Goal: Contribute content: Contribute content

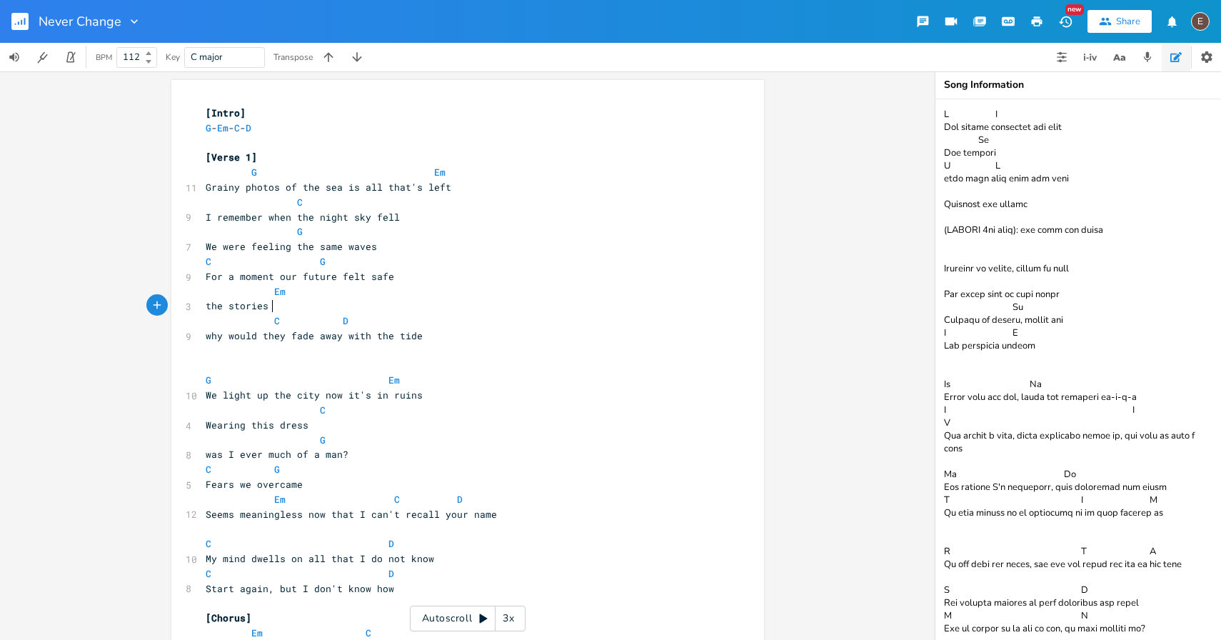
scroll to position [0, 46]
drag, startPoint x: 391, startPoint y: 270, endPoint x: 199, endPoint y: 276, distance: 192.9
click at [203, 275] on pre "For a moment our future felt safe" at bounding box center [461, 276] width 516 height 15
type textarea "Majestic and asf"
type textarea "safe"
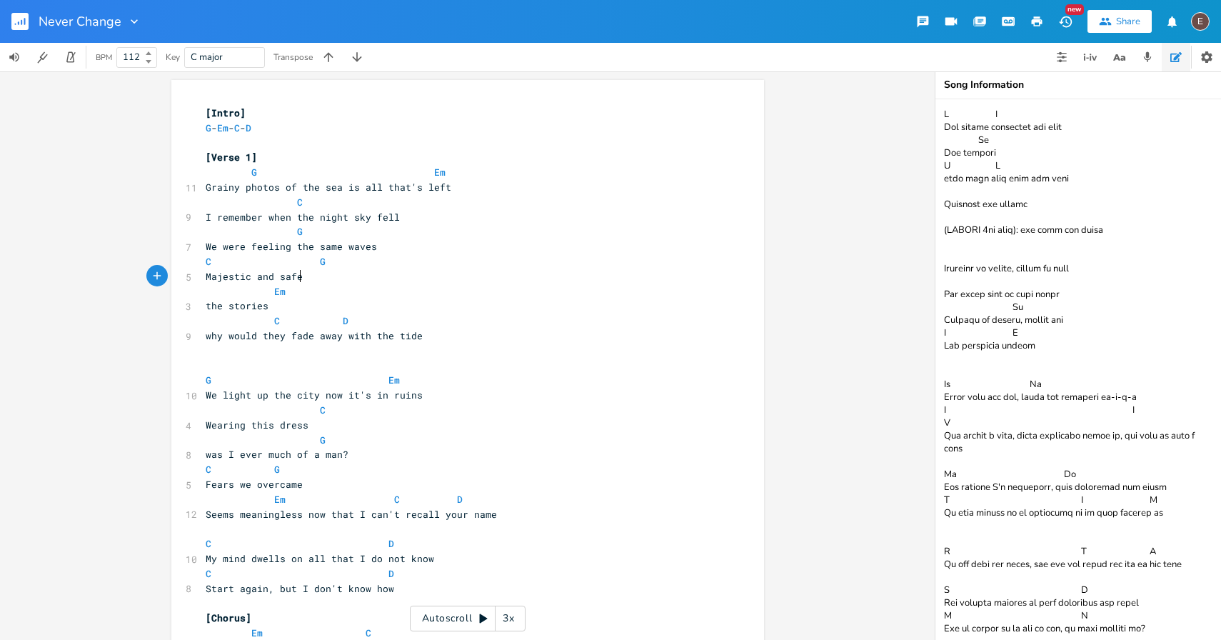
scroll to position [0, 19]
drag, startPoint x: 265, startPoint y: 304, endPoint x: 175, endPoint y: 304, distance: 90.0
type textarea "the unwritten ending"
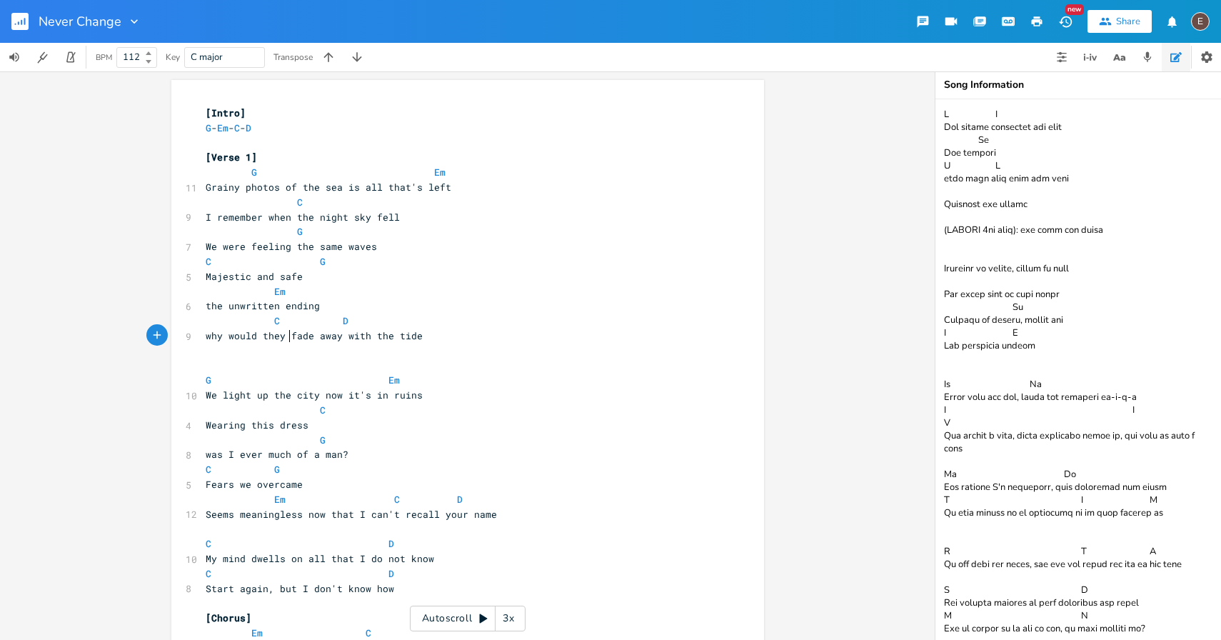
type textarea "why would they"
drag, startPoint x: 283, startPoint y: 336, endPoint x: 191, endPoint y: 336, distance: 92.1
click at [220, 338] on span "fade away with the tide" at bounding box center [271, 335] width 131 height 13
click at [223, 338] on span "fade away with the tide" at bounding box center [271, 335] width 131 height 13
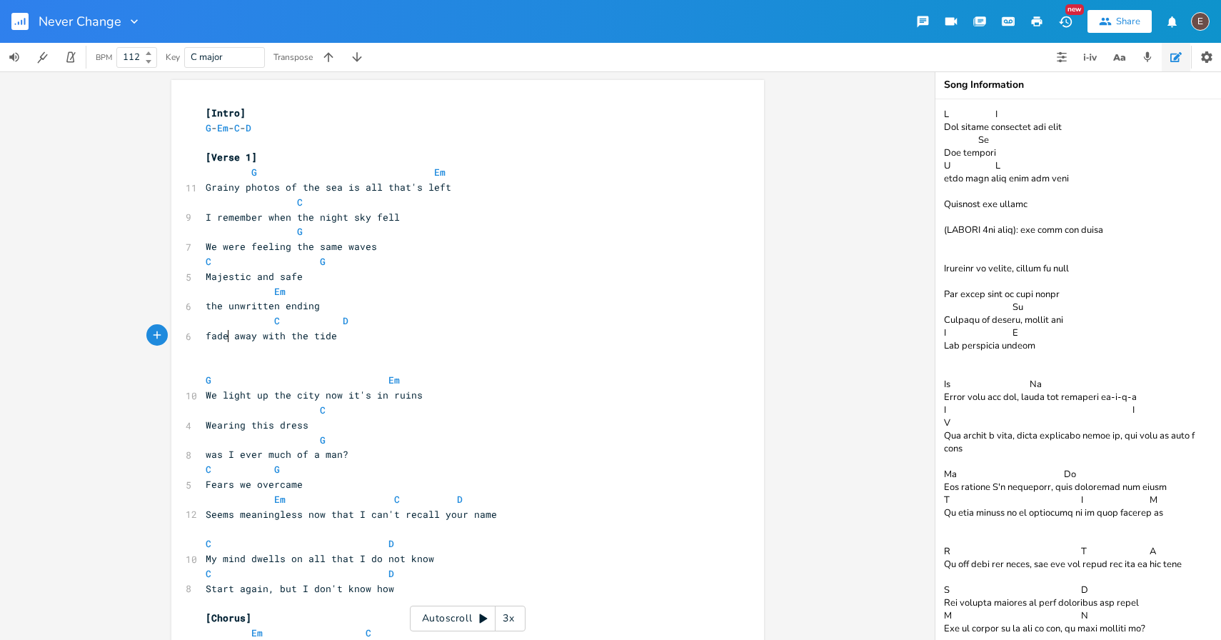
type textarea "s"
click at [382, 347] on pre "​" at bounding box center [461, 351] width 516 height 15
click at [385, 340] on pre "fades away with the tide" at bounding box center [461, 336] width 516 height 15
drag, startPoint x: 251, startPoint y: 246, endPoint x: 184, endPoint y: 244, distance: 66.5
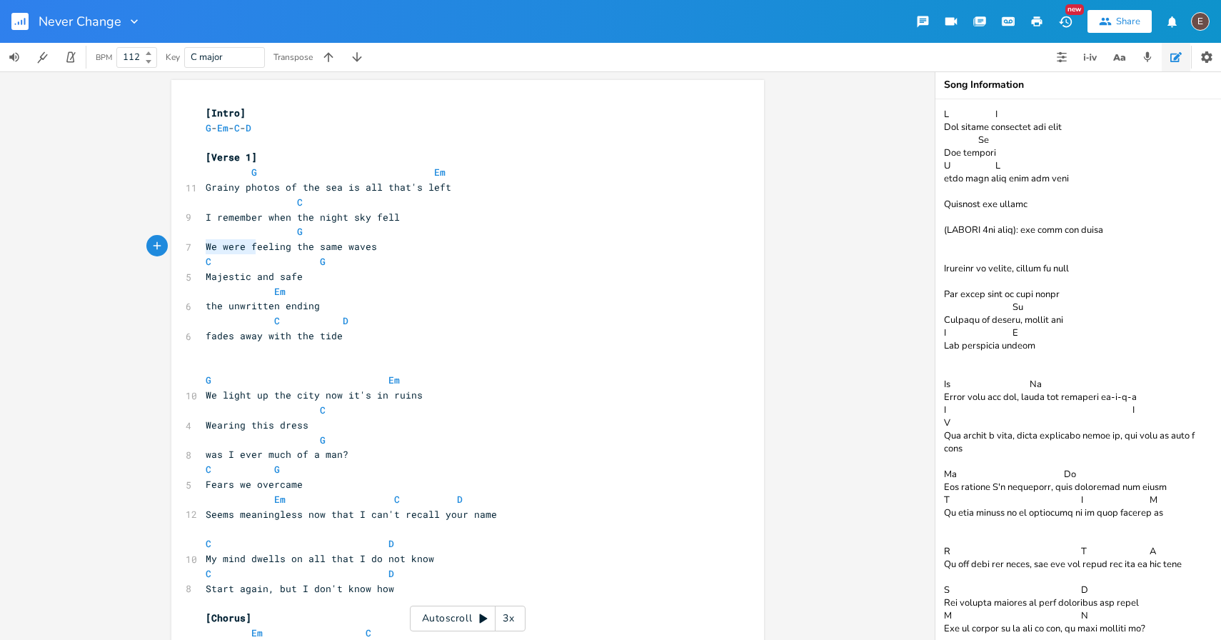
click at [203, 244] on div "7 We were feeling the same waves" at bounding box center [461, 246] width 516 height 15
type textarea "f"
click at [416, 249] on pre "feeling the same waves" at bounding box center [461, 246] width 516 height 15
click at [371, 278] on pre "Majestic and safe" at bounding box center [461, 276] width 516 height 15
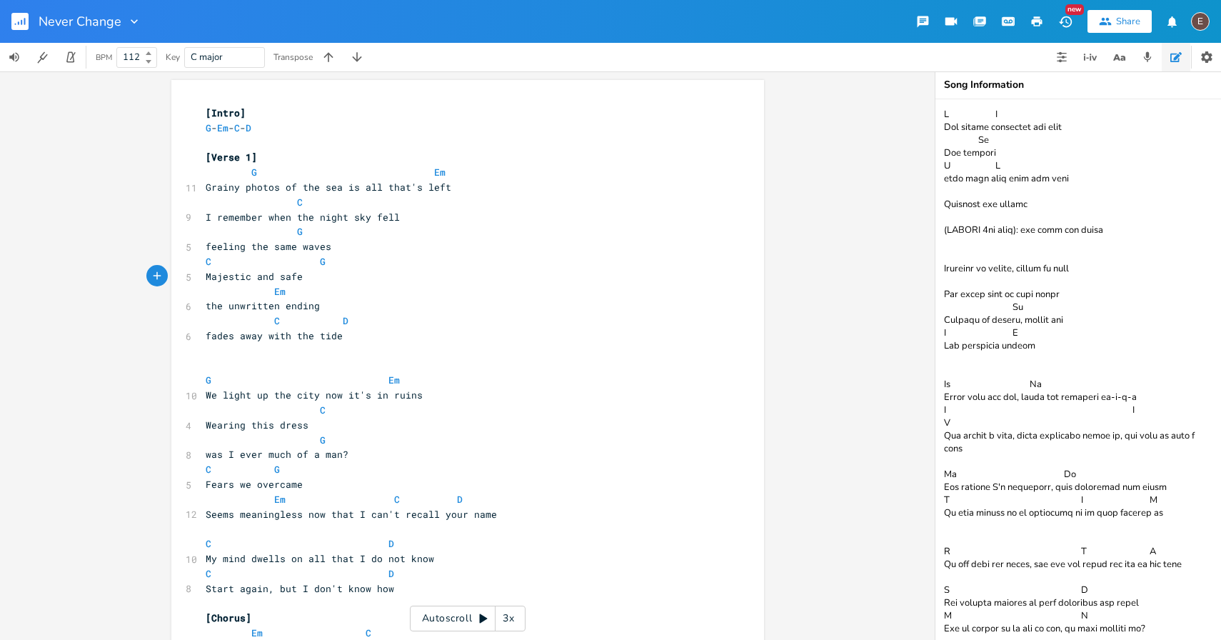
drag, startPoint x: 297, startPoint y: 280, endPoint x: 314, endPoint y: 281, distance: 16.5
click at [297, 280] on span "Majestic and safe" at bounding box center [254, 276] width 97 height 13
click at [292, 274] on span "Majestic and safe" at bounding box center [254, 276] width 97 height 13
type textarea "safe"
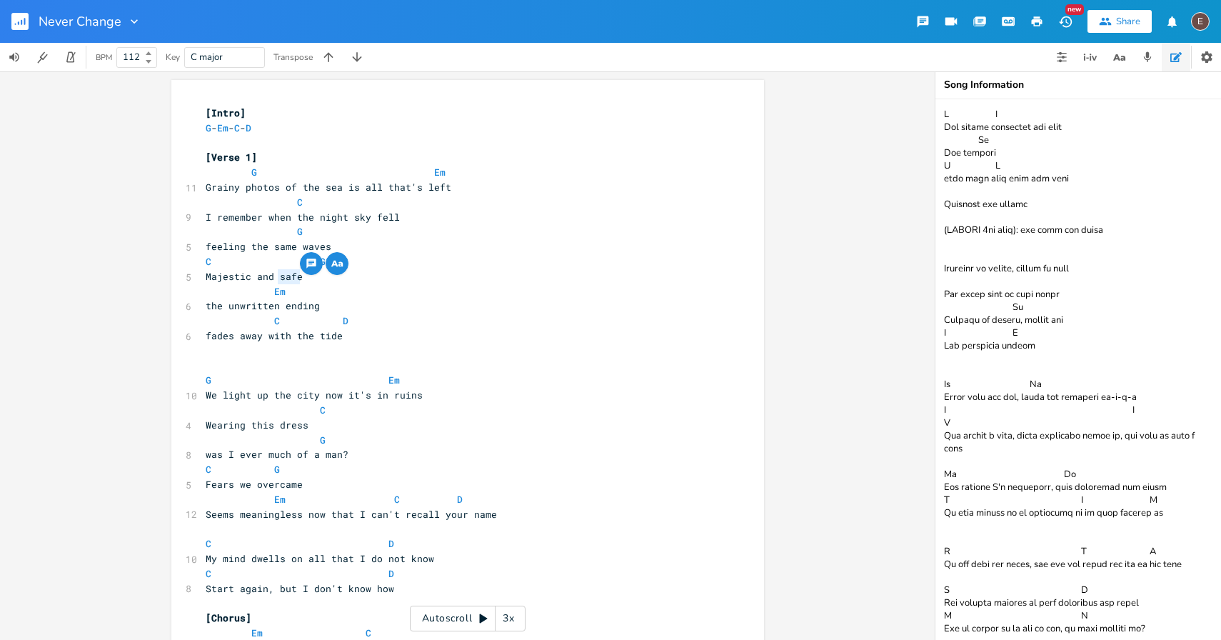
click at [292, 279] on span "Majestic and safe" at bounding box center [254, 276] width 97 height 13
click at [296, 280] on span "Majestic and safe" at bounding box center [254, 276] width 97 height 13
type textarea "as"
click at [269, 304] on span "the unwritten ending" at bounding box center [263, 305] width 114 height 13
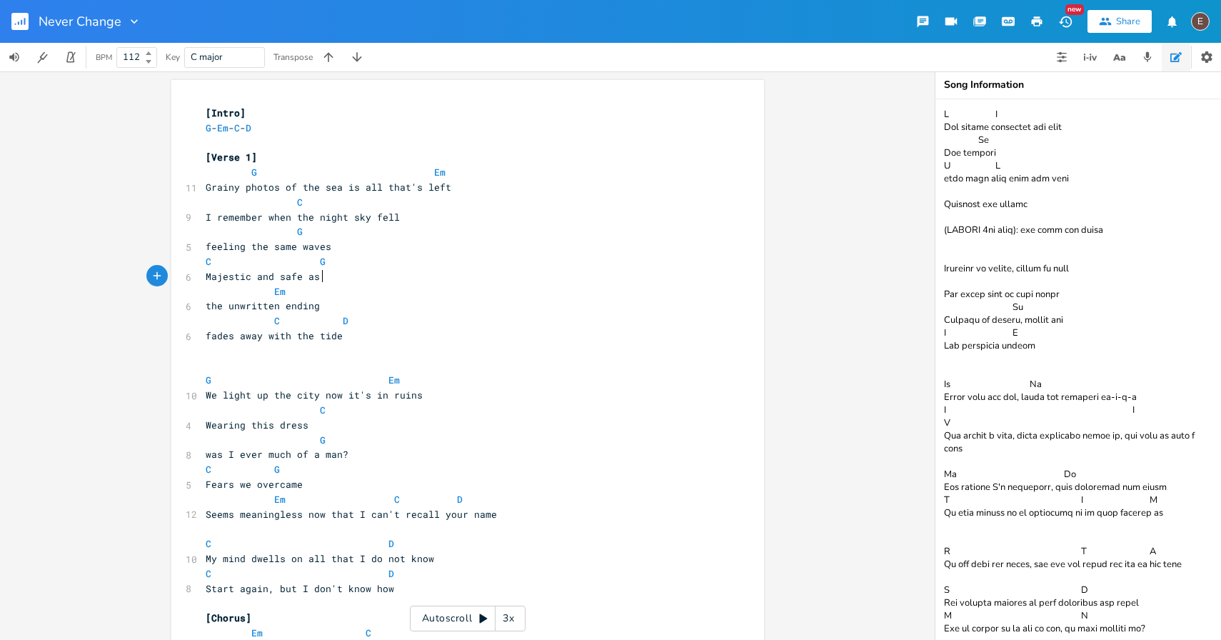
type textarea "unwritten"
click at [269, 304] on span "the unwritten ending" at bounding box center [263, 305] width 114 height 13
click at [346, 304] on pre "the unwritten ending" at bounding box center [461, 306] width 516 height 15
click at [299, 279] on span "Majestic and safe as" at bounding box center [263, 276] width 114 height 13
click at [288, 281] on span "Majestic and safe as" at bounding box center [263, 276] width 114 height 13
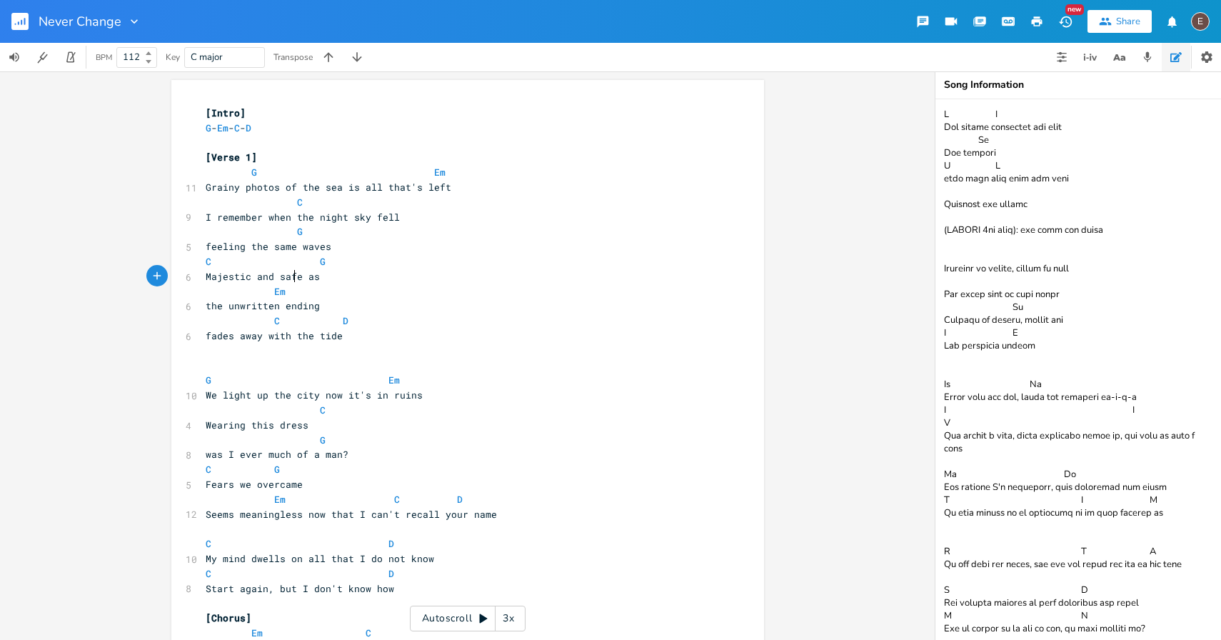
type textarea "safe"
click at [288, 281] on span "Majestic and safe as" at bounding box center [263, 276] width 114 height 13
click at [413, 279] on pre "Majestic and safe as" at bounding box center [461, 276] width 516 height 15
click at [283, 273] on span "Majestic and safe as" at bounding box center [263, 276] width 114 height 13
type textarea "safe"
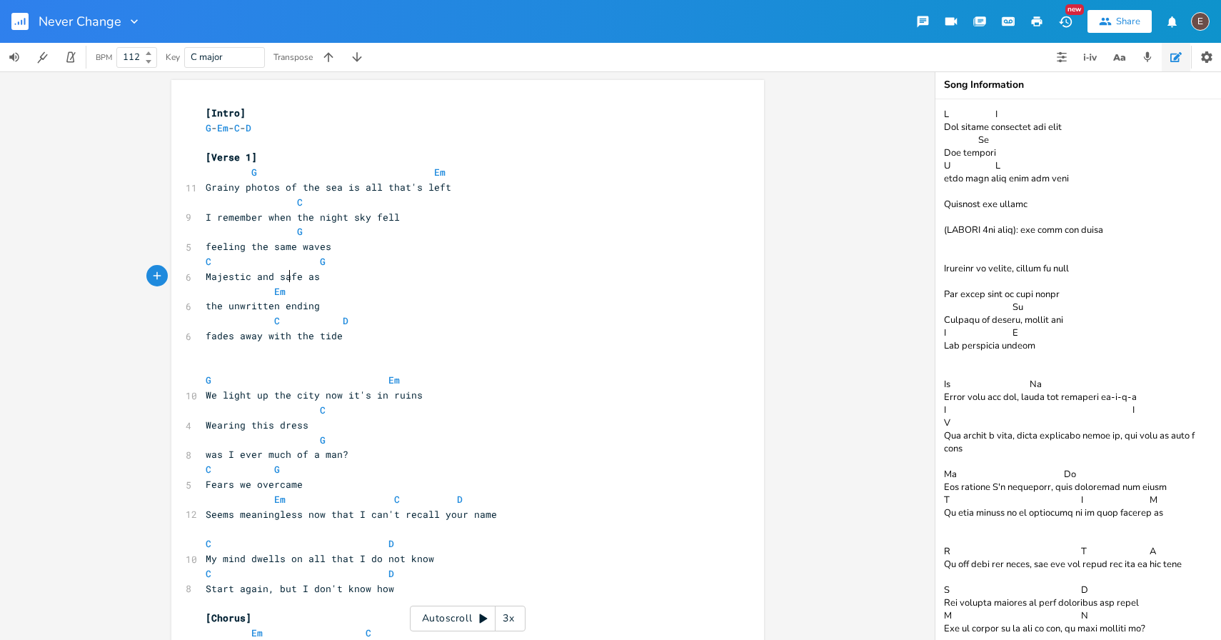
click at [283, 273] on span "Majestic and safe as" at bounding box center [263, 276] width 114 height 13
click at [356, 300] on pre "the unwritten ending" at bounding box center [461, 306] width 516 height 15
click at [287, 275] on span "Majestic and safe as" at bounding box center [263, 276] width 114 height 13
type textarea "safe"
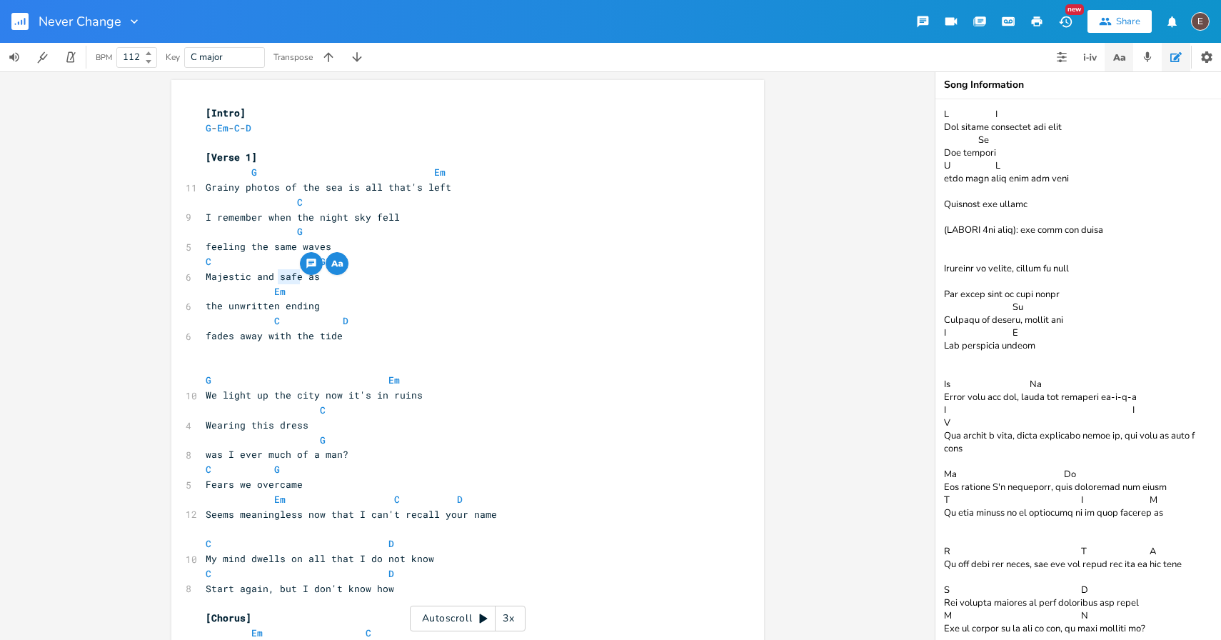
click at [1120, 67] on button "button" at bounding box center [1119, 57] width 29 height 29
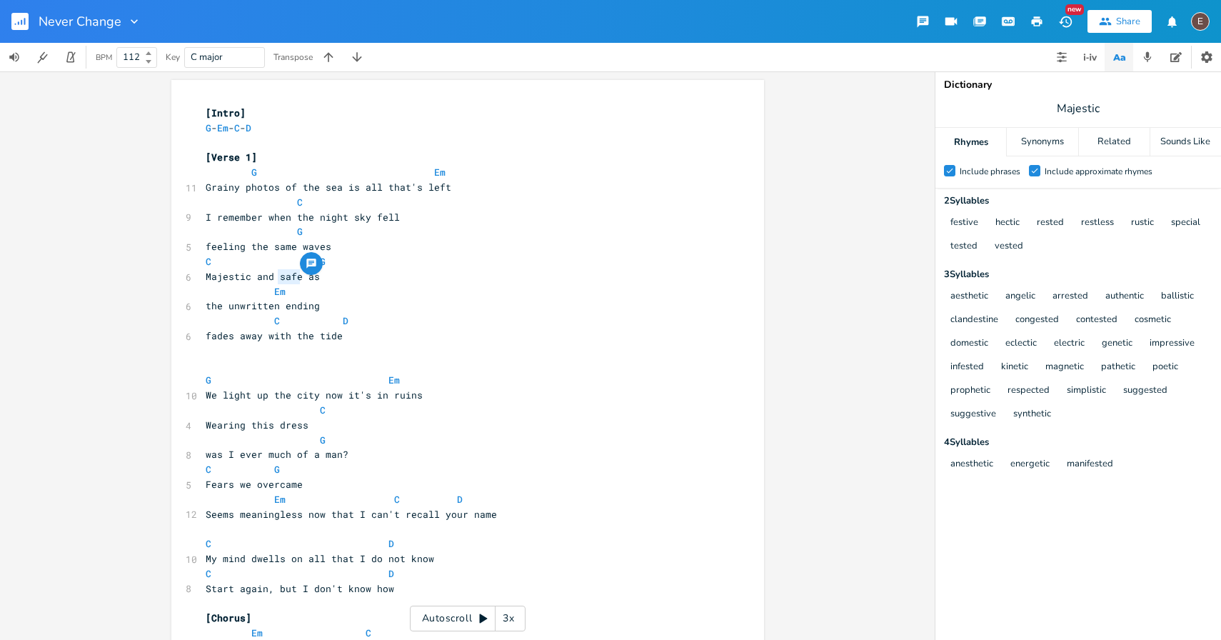
click at [359, 301] on pre "the unwritten ending" at bounding box center [461, 306] width 516 height 15
click at [287, 273] on span "Majestic and safe as" at bounding box center [263, 276] width 114 height 13
type textarea "safe"
click at [287, 273] on span "Majestic and safe as" at bounding box center [263, 276] width 114 height 13
click at [1161, 59] on button "Recordings" at bounding box center [1147, 57] width 29 height 29
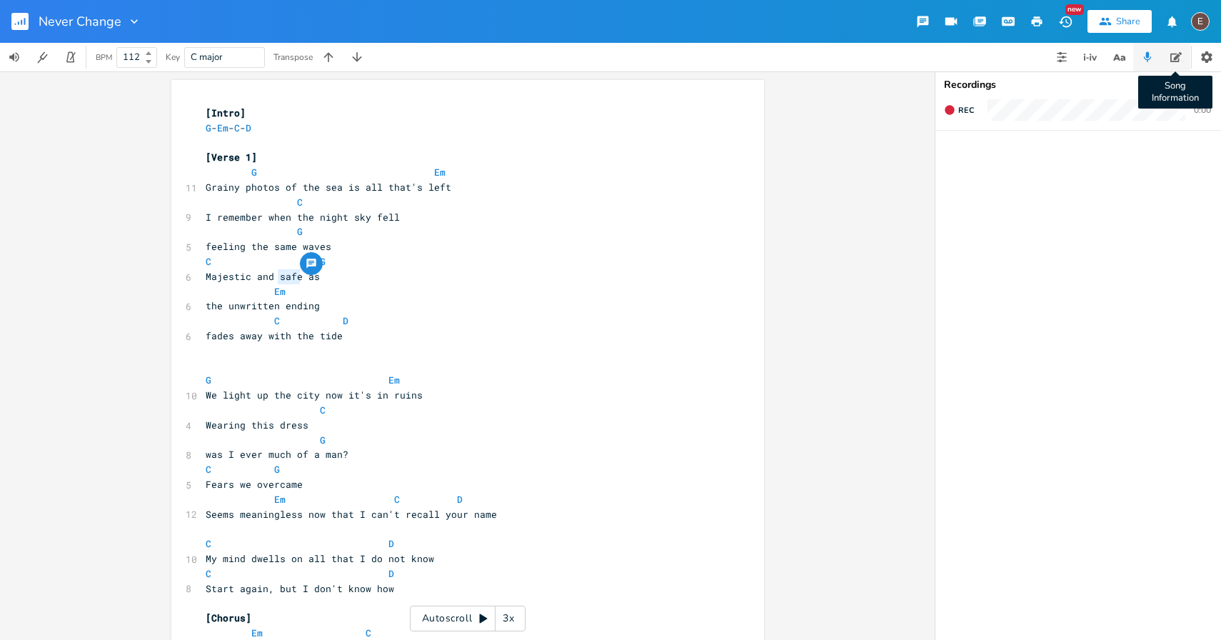
click at [1163, 59] on button "Song Information" at bounding box center [1176, 57] width 29 height 29
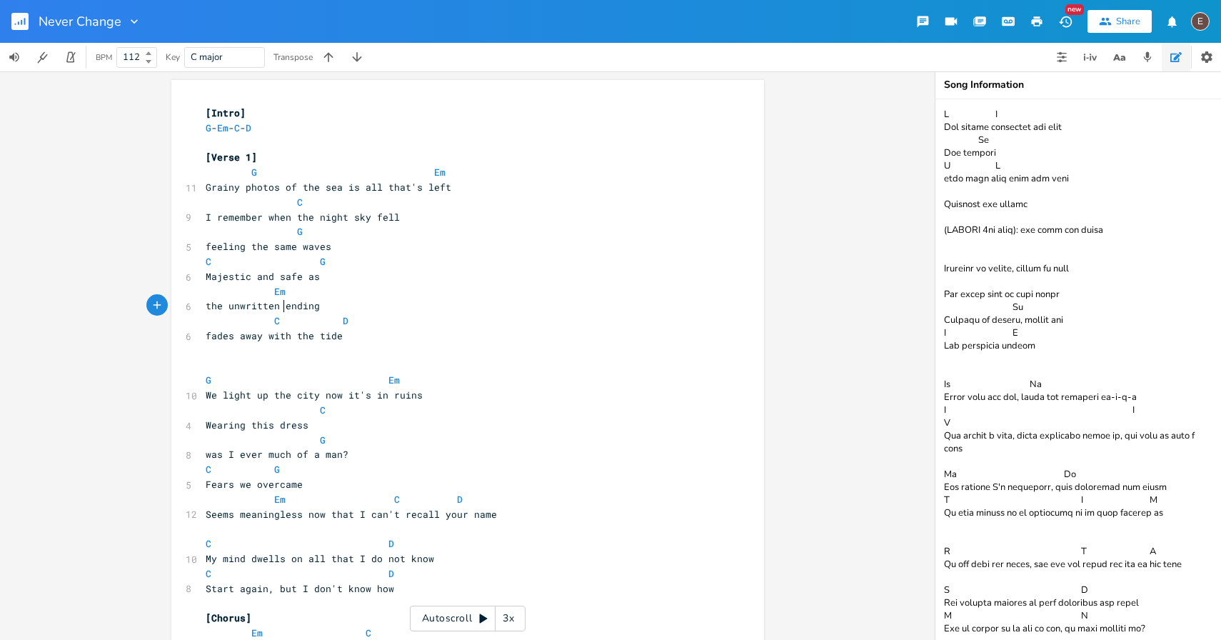
click at [278, 301] on span "the unwritten ending" at bounding box center [263, 305] width 114 height 13
drag, startPoint x: 313, startPoint y: 281, endPoint x: 273, endPoint y: 281, distance: 40.0
click at [273, 281] on span "Majestic and safe as" at bounding box center [263, 276] width 114 height 13
type textarea "so much ahead"
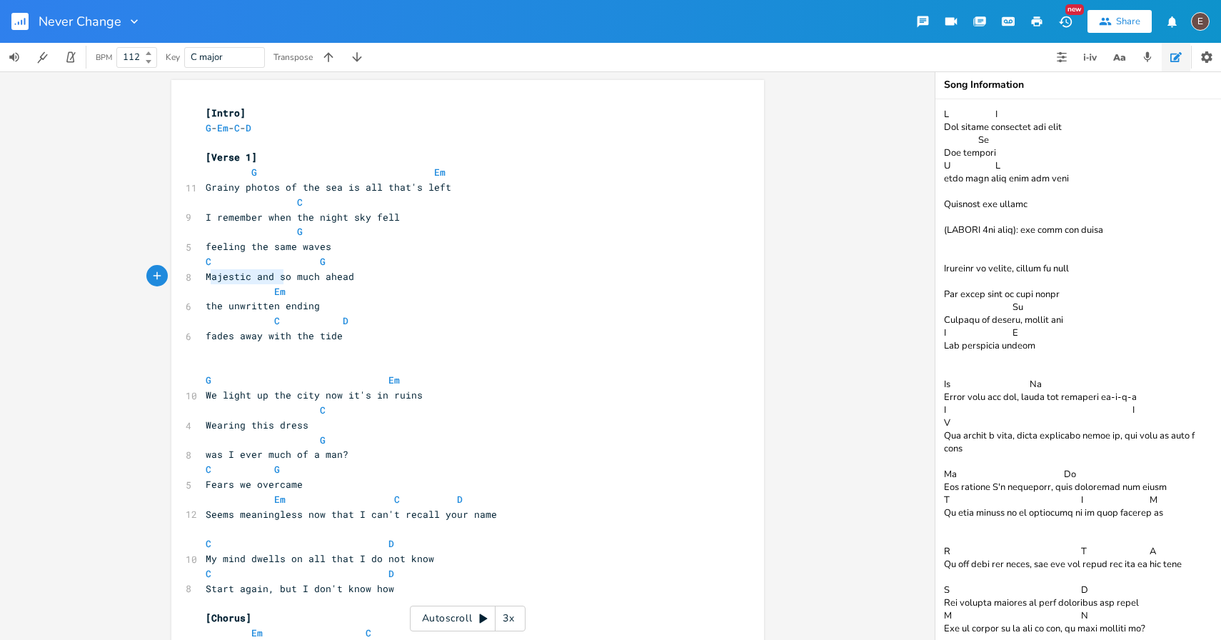
type textarea "Majestic and s"
drag, startPoint x: 276, startPoint y: 276, endPoint x: 201, endPoint y: 282, distance: 75.3
click at [203, 282] on pre "Majestic and so much ahead" at bounding box center [461, 276] width 516 height 15
click at [214, 285] on span at bounding box center [217, 291] width 23 height 15
click at [217, 281] on span "Majestic and so much ahead" at bounding box center [280, 276] width 149 height 13
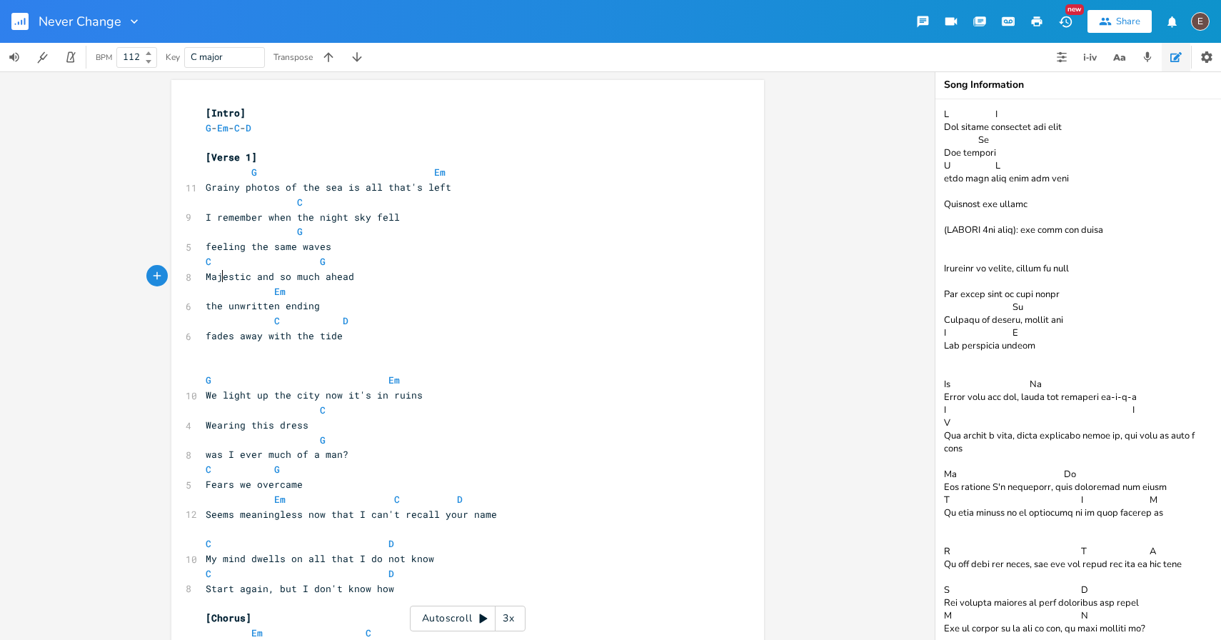
type textarea "Majestic"
click at [217, 281] on span "Majestic and so much ahead" at bounding box center [280, 276] width 149 height 13
click at [256, 284] on pre "Majestic and so much ahead" at bounding box center [461, 276] width 516 height 15
click at [258, 282] on pre "Majestic and so much ahead" at bounding box center [461, 276] width 516 height 15
click at [266, 281] on span "Majestic and so much ahead" at bounding box center [280, 276] width 149 height 13
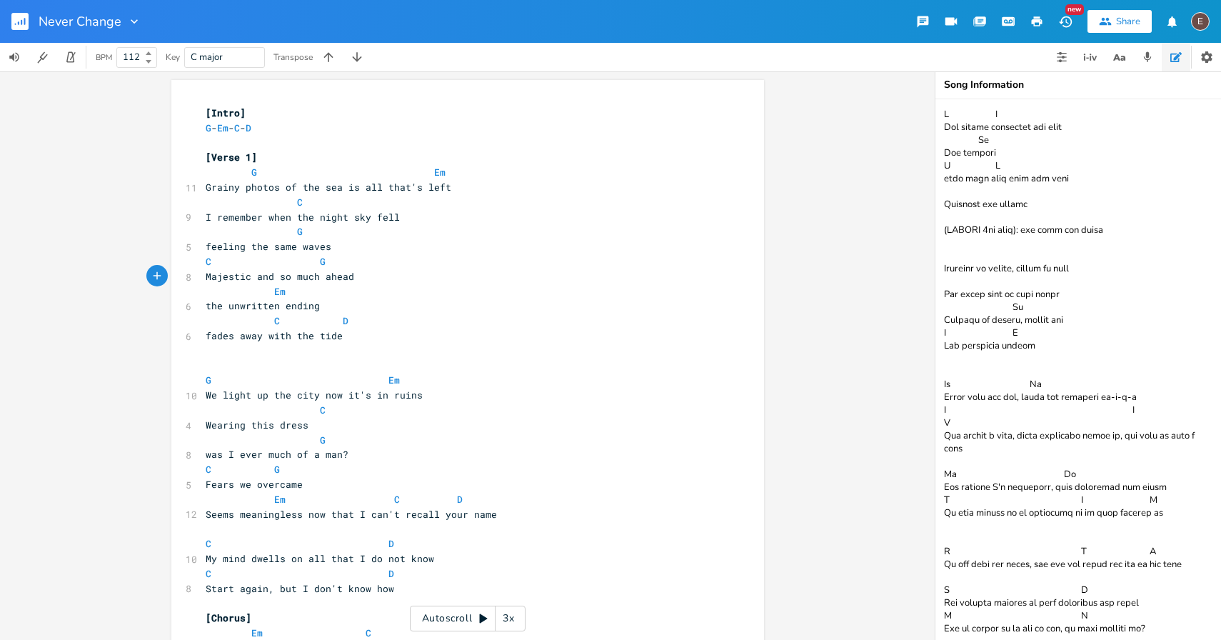
click at [265, 276] on span "Majestic and so much ahead" at bounding box center [280, 276] width 149 height 13
type textarea "and"
click at [265, 277] on span "Majestic and so much ahead" at bounding box center [280, 276] width 149 height 13
click at [342, 279] on span "Majestic and so much ahead" at bounding box center [280, 276] width 149 height 13
type textarea "estic and so much ahead"
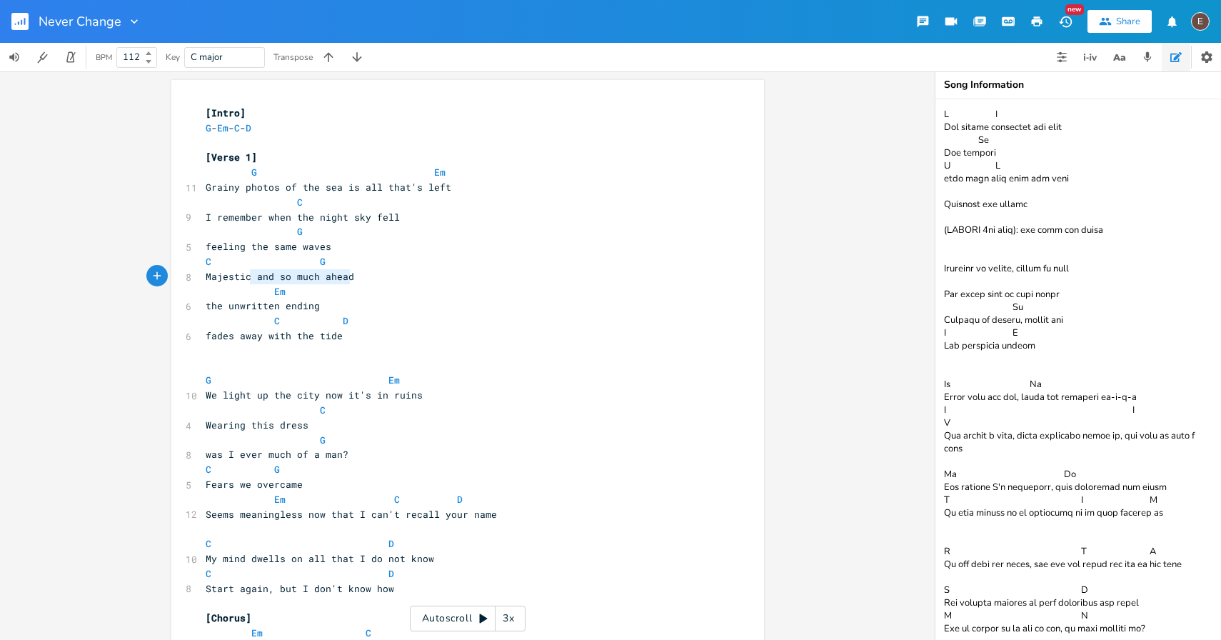
type textarea "and so much ahead"
drag, startPoint x: 347, startPoint y: 278, endPoint x: 249, endPoint y: 281, distance: 98.6
click at [249, 281] on span "Majestic and so much ahead" at bounding box center [280, 276] width 149 height 13
click at [204, 283] on pre "Majestic and so much ahead" at bounding box center [461, 276] width 516 height 15
type textarea "te"
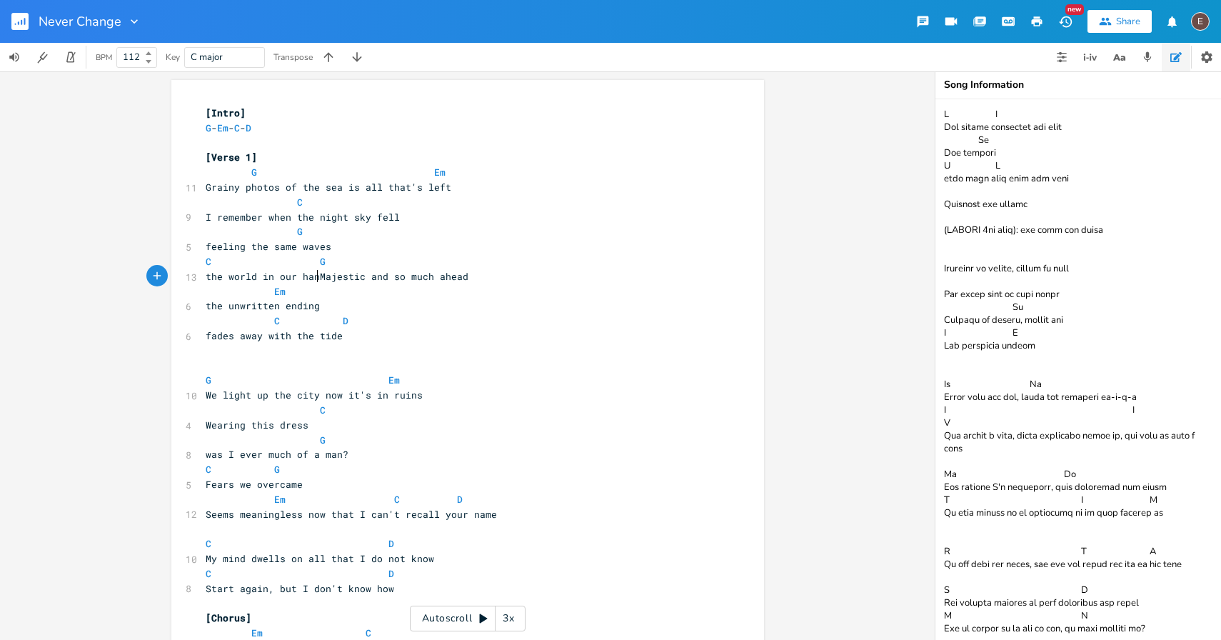
type textarea "he world in our hands"
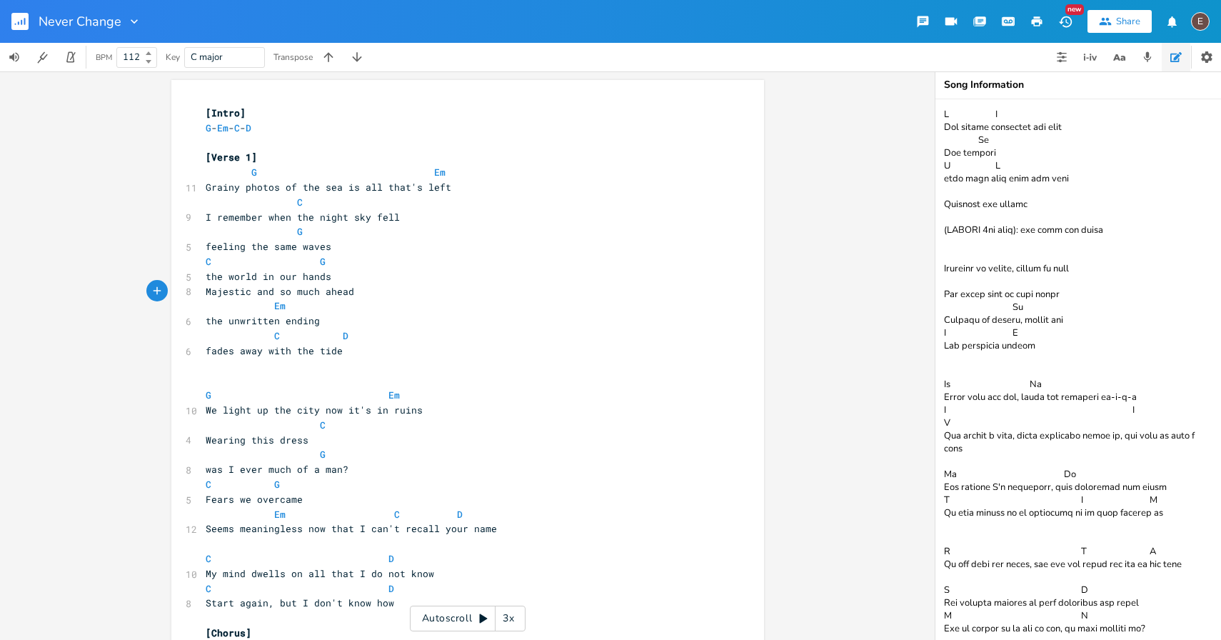
type textarea "o much ahead"
type textarea "Majestic and so much ahead"
drag, startPoint x: 346, startPoint y: 296, endPoint x: 151, endPoint y: 294, distance: 195.7
click at [151, 294] on div "Majestic and so much ahead x [Intro] G - Em - C - D ​ [Verse 1] G Em 11 Grainy …" at bounding box center [467, 355] width 935 height 568
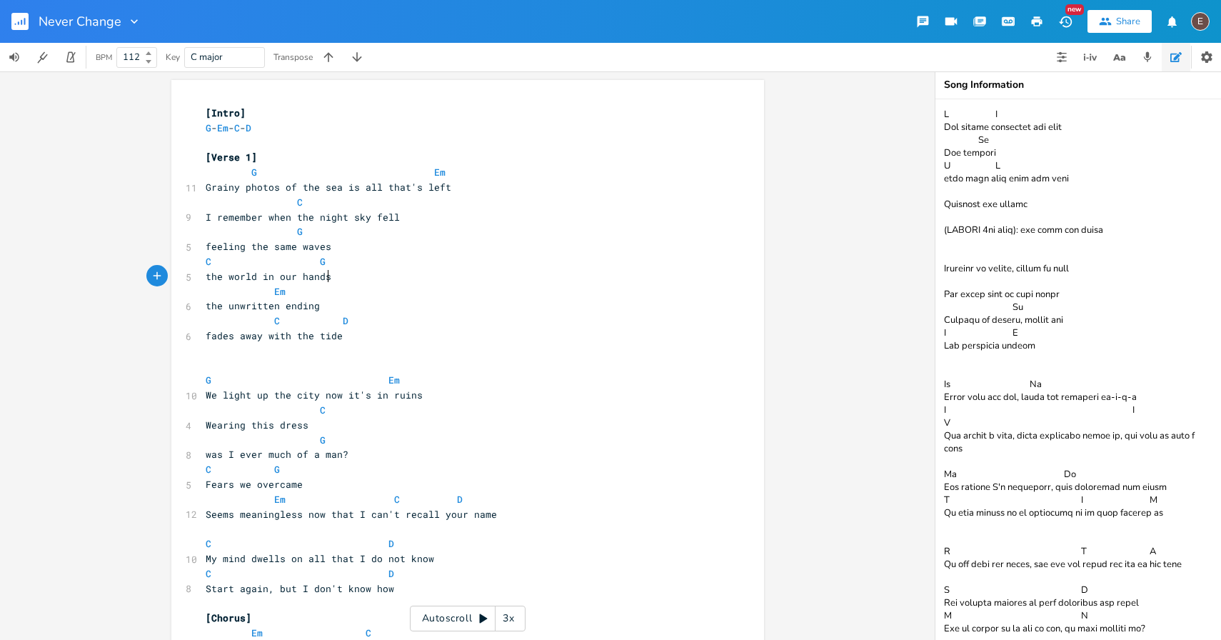
click at [265, 310] on span "the unwritten ending" at bounding box center [263, 305] width 114 height 13
type textarea "ending unwritten"
click at [346, 302] on span "the ending unwritten ending" at bounding box center [283, 305] width 154 height 13
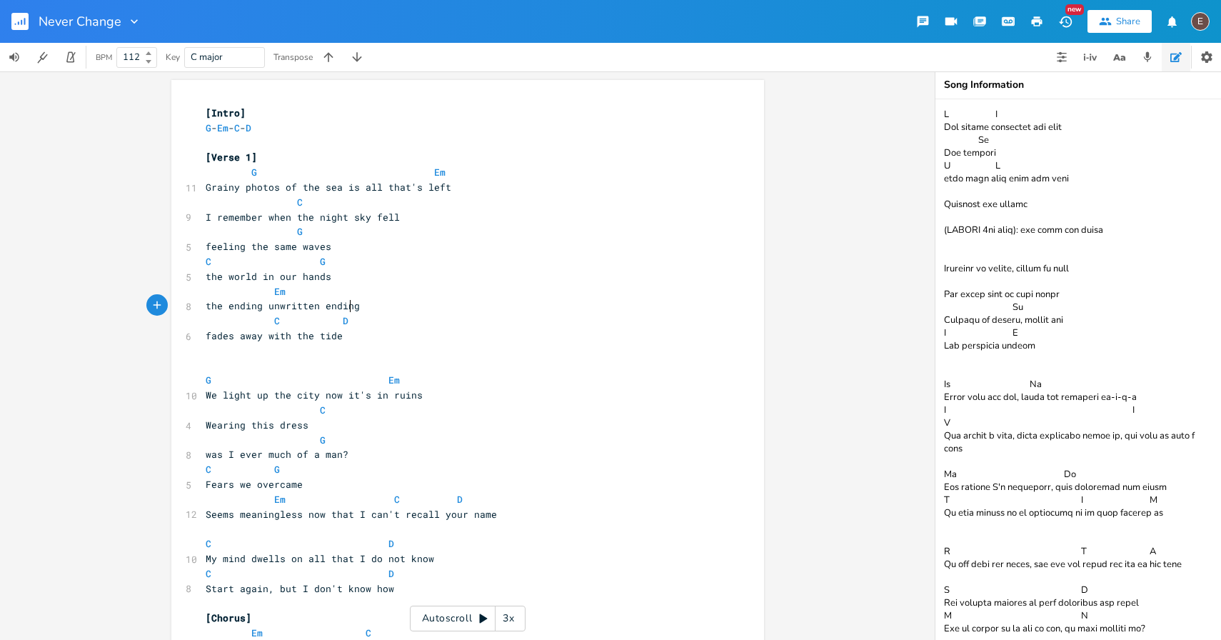
type textarea "ending"
click at [346, 302] on span "the ending unwritten ending" at bounding box center [283, 305] width 154 height 13
click at [291, 311] on span "the ending unwritten" at bounding box center [263, 305] width 114 height 13
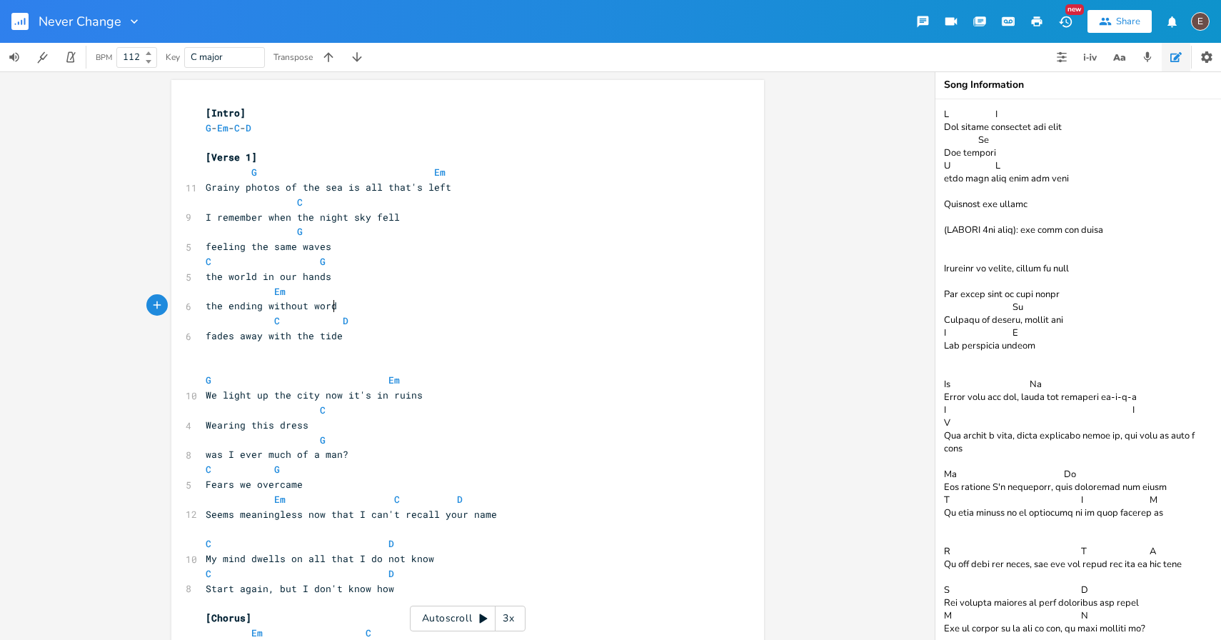
type textarea "without words"
drag, startPoint x: 325, startPoint y: 304, endPoint x: 261, endPoint y: 305, distance: 63.6
click at [261, 305] on pre "the ending without words" at bounding box center [461, 306] width 516 height 15
type textarea "without words"
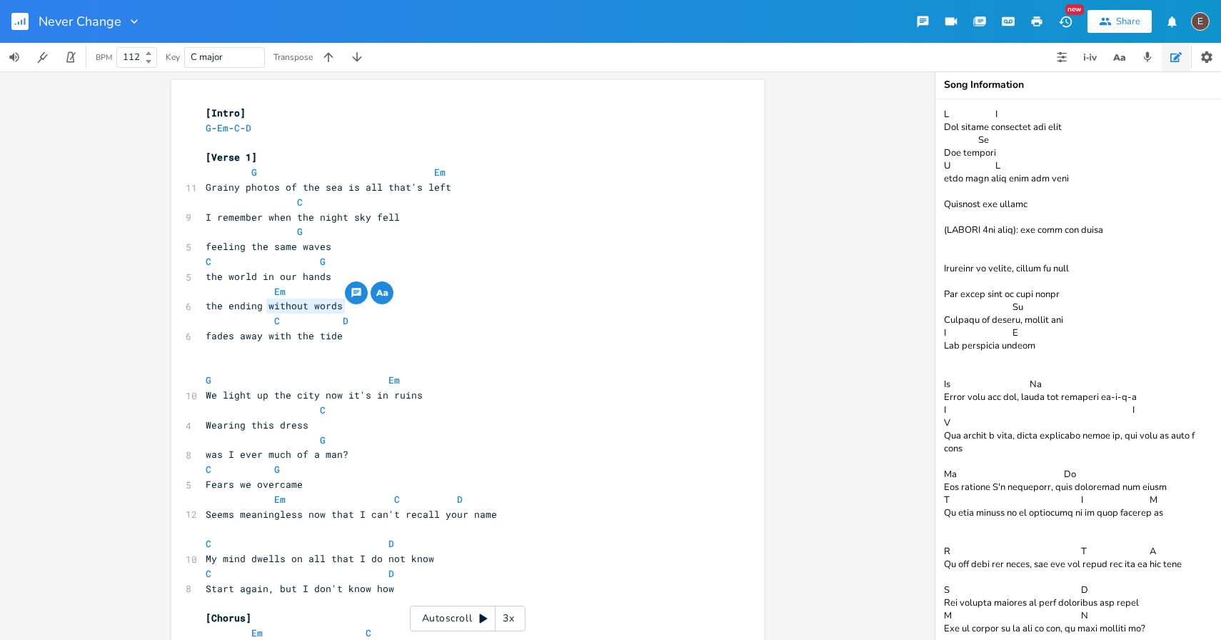
click at [279, 309] on span "the ending without words" at bounding box center [274, 305] width 137 height 13
type textarea "without"
click at [279, 310] on span "the ending without words" at bounding box center [274, 305] width 137 height 13
click at [306, 320] on span at bounding box center [308, 321] width 23 height 15
click at [294, 310] on span "the ending without words" at bounding box center [274, 305] width 137 height 13
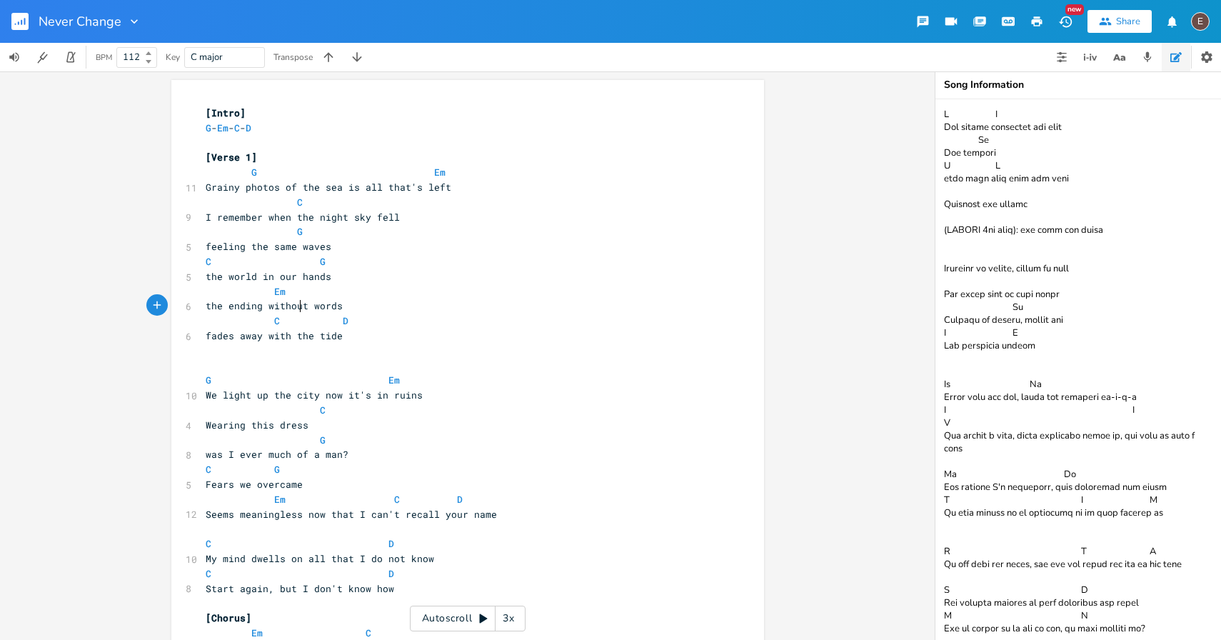
type textarea "without"
drag, startPoint x: 294, startPoint y: 310, endPoint x: 310, endPoint y: 315, distance: 17.2
click at [294, 310] on span "the ending without words" at bounding box center [274, 305] width 137 height 13
click at [343, 314] on span "D" at bounding box center [346, 321] width 6 height 14
click at [322, 329] on span "fades away with the tide" at bounding box center [274, 335] width 137 height 13
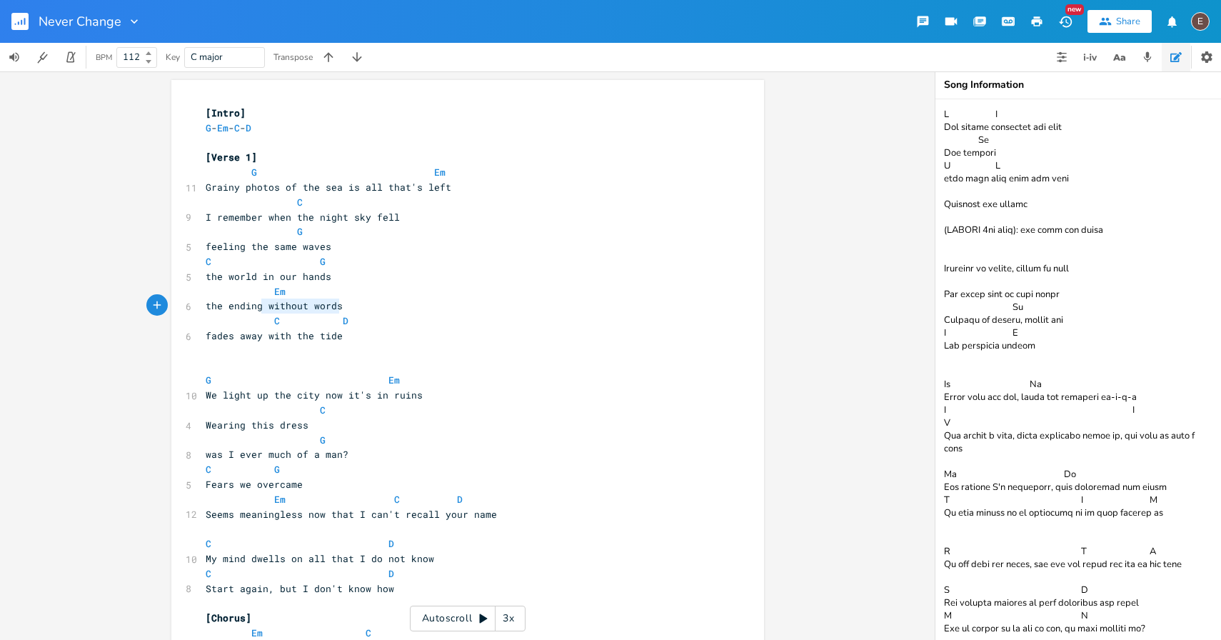
type textarea "without words"
drag, startPoint x: 335, startPoint y: 304, endPoint x: 265, endPoint y: 307, distance: 70.0
click at [265, 307] on span "the ending without words" at bounding box center [274, 305] width 137 height 13
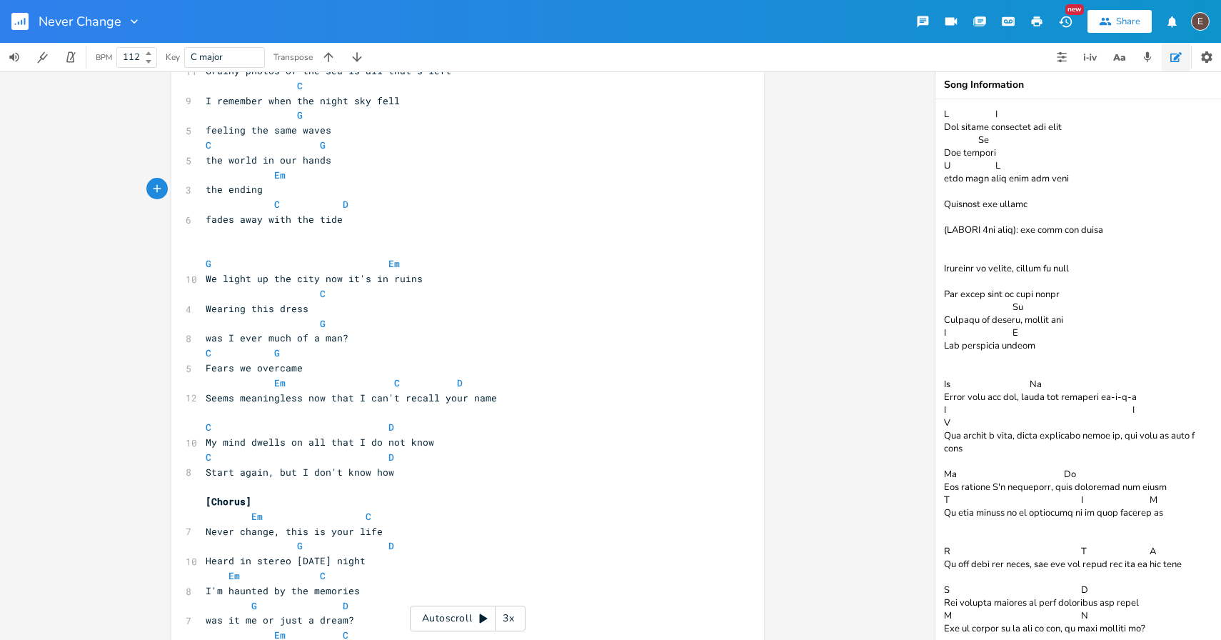
scroll to position [42, 0]
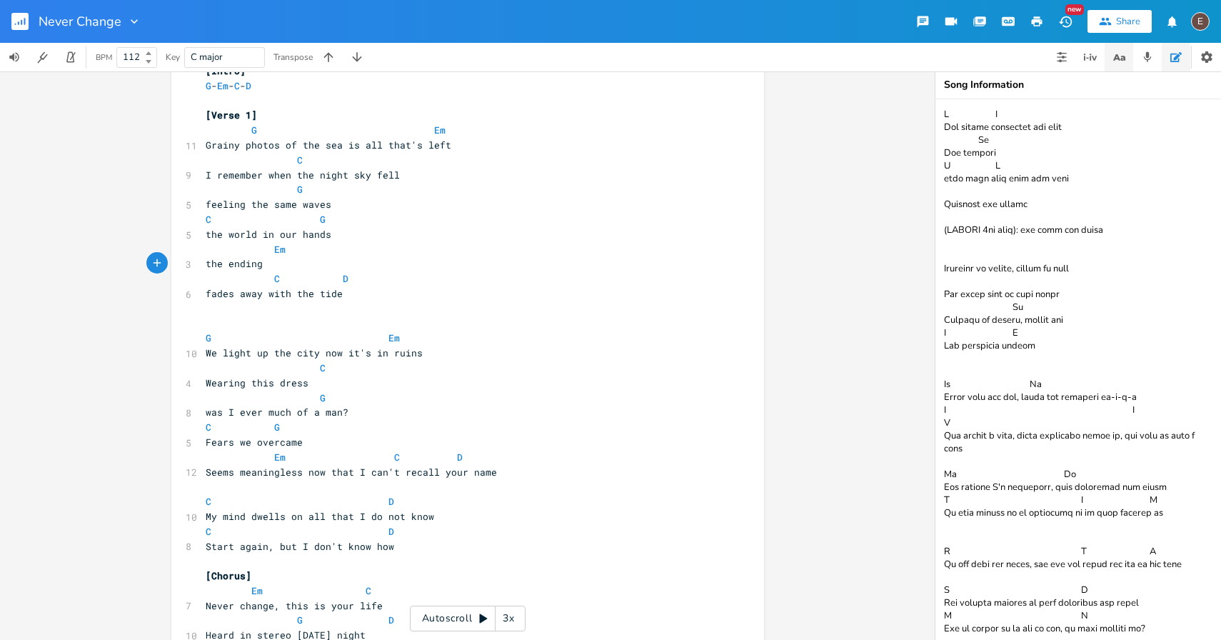
click at [1106, 66] on button "button" at bounding box center [1119, 57] width 29 height 29
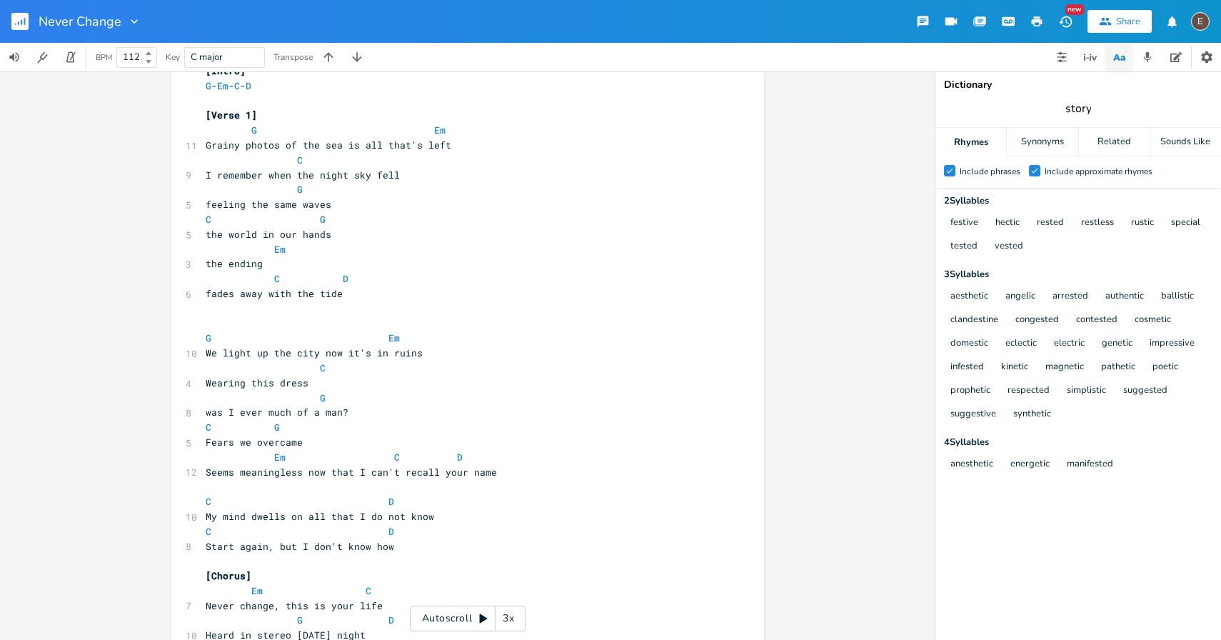
type input "story"
click at [1122, 146] on div "Related" at bounding box center [1114, 142] width 71 height 29
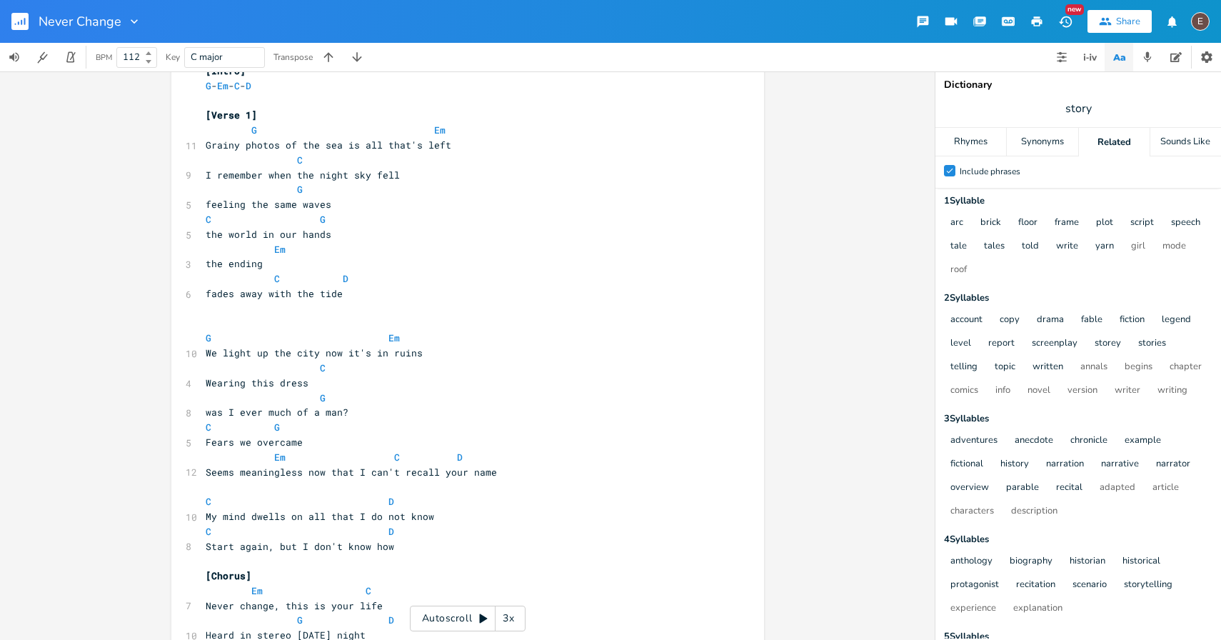
click at [321, 274] on span at bounding box center [331, 278] width 23 height 15
click at [288, 269] on pre "the ending" at bounding box center [461, 263] width 516 height 15
click at [263, 267] on span "the ending" at bounding box center [234, 263] width 57 height 13
click at [263, 265] on span "the ending" at bounding box center [234, 263] width 57 height 13
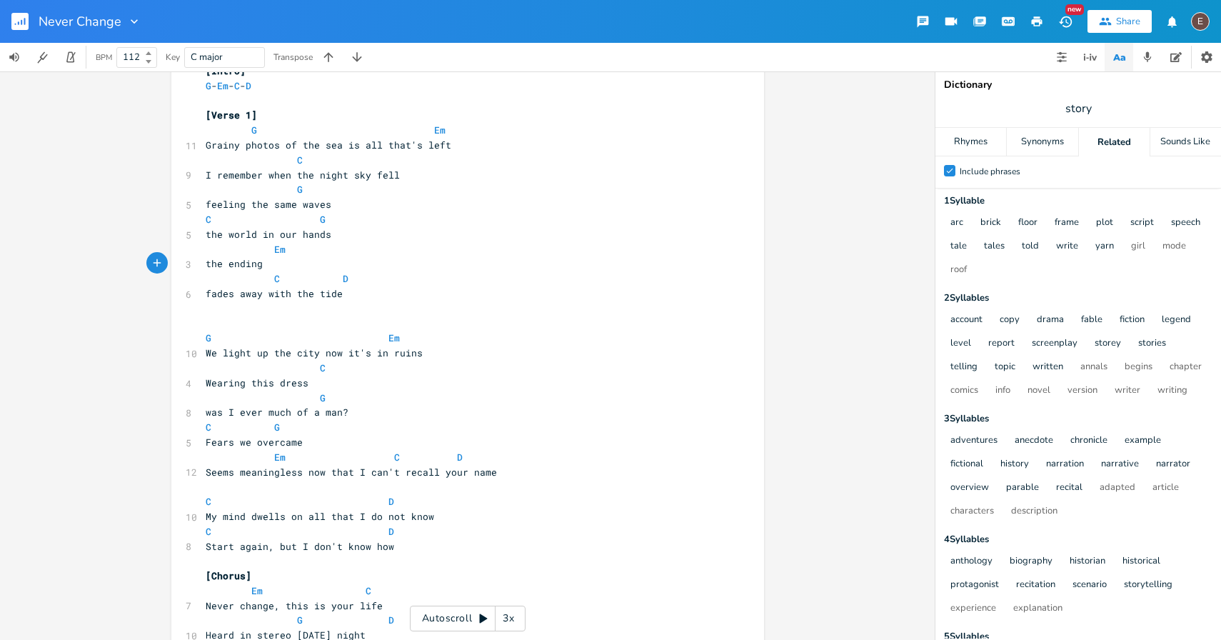
click at [255, 268] on span "the ending" at bounding box center [234, 263] width 57 height 13
type textarea "ending"
click at [255, 268] on span "the ending" at bounding box center [234, 263] width 57 height 13
click at [269, 269] on pre "the ending" at bounding box center [461, 263] width 516 height 15
click at [262, 268] on span "the ending" at bounding box center [234, 263] width 57 height 13
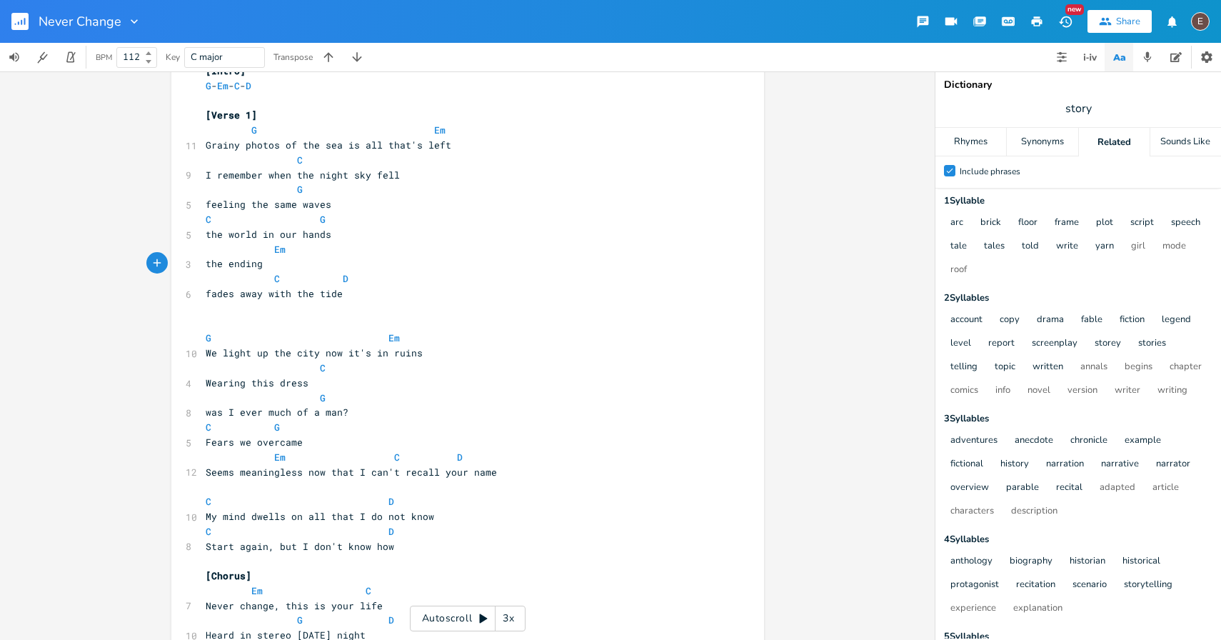
click at [238, 266] on span "the ending" at bounding box center [234, 263] width 57 height 13
type textarea "ending"
click at [238, 266] on span "the ending" at bounding box center [234, 263] width 57 height 13
click at [261, 273] on span at bounding box center [262, 278] width 23 height 15
click at [259, 265] on span "the ending" at bounding box center [234, 263] width 57 height 13
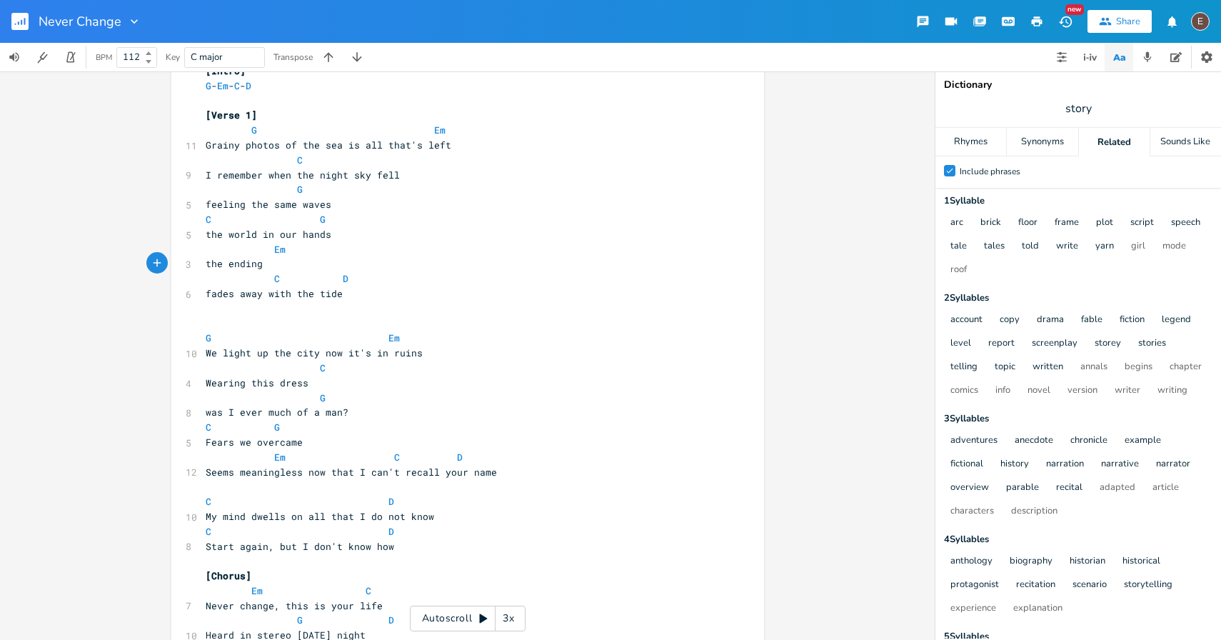
scroll to position [0, 1]
type textarea "story"
click at [203, 233] on pre "the world in our hands" at bounding box center [461, 234] width 516 height 15
type textarea "we had"
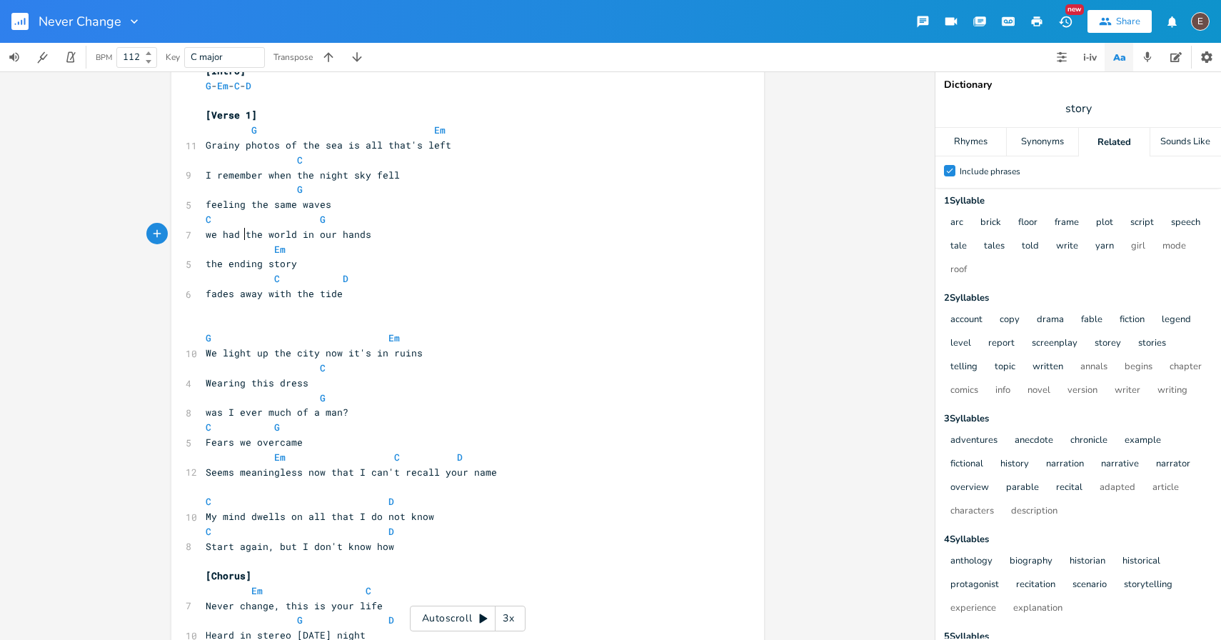
scroll to position [0, 33]
click at [206, 216] on span "C" at bounding box center [209, 220] width 6 height 14
click at [297, 261] on span "the ending story" at bounding box center [251, 263] width 91 height 13
click at [297, 257] on span "the ending story" at bounding box center [251, 263] width 91 height 13
drag, startPoint x: 294, startPoint y: 264, endPoint x: 224, endPoint y: 266, distance: 70.0
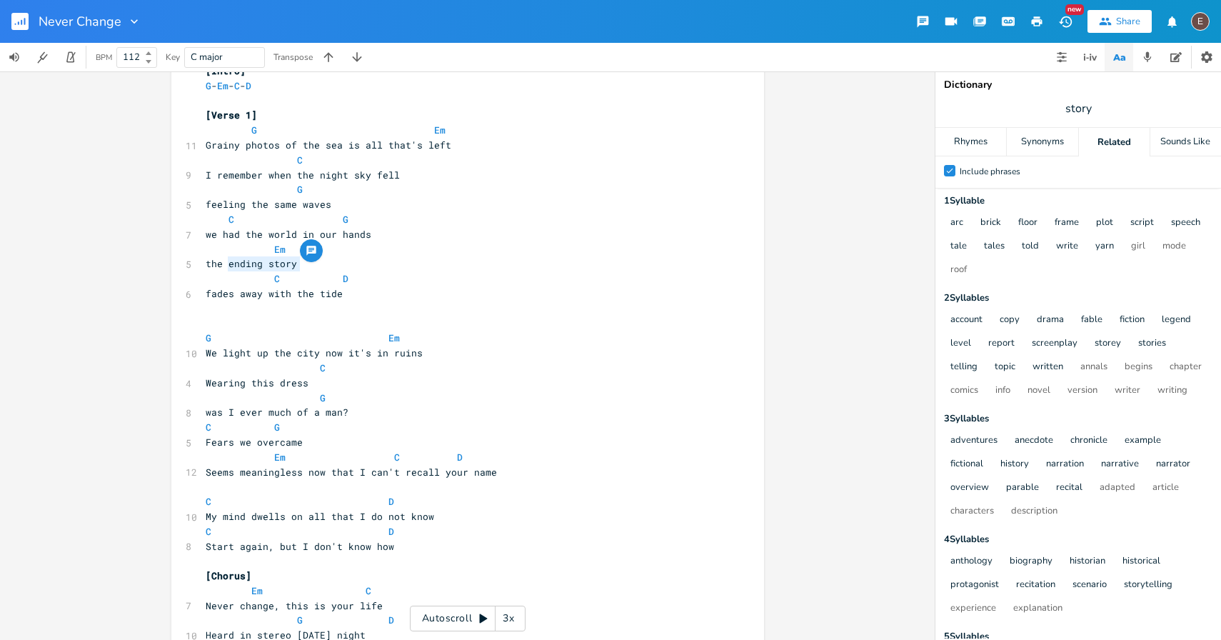
click at [224, 266] on span "the ending story" at bounding box center [251, 263] width 91 height 13
type textarea "story of the end"
type textarea "of the end"
drag, startPoint x: 322, startPoint y: 264, endPoint x: 254, endPoint y: 263, distance: 67.9
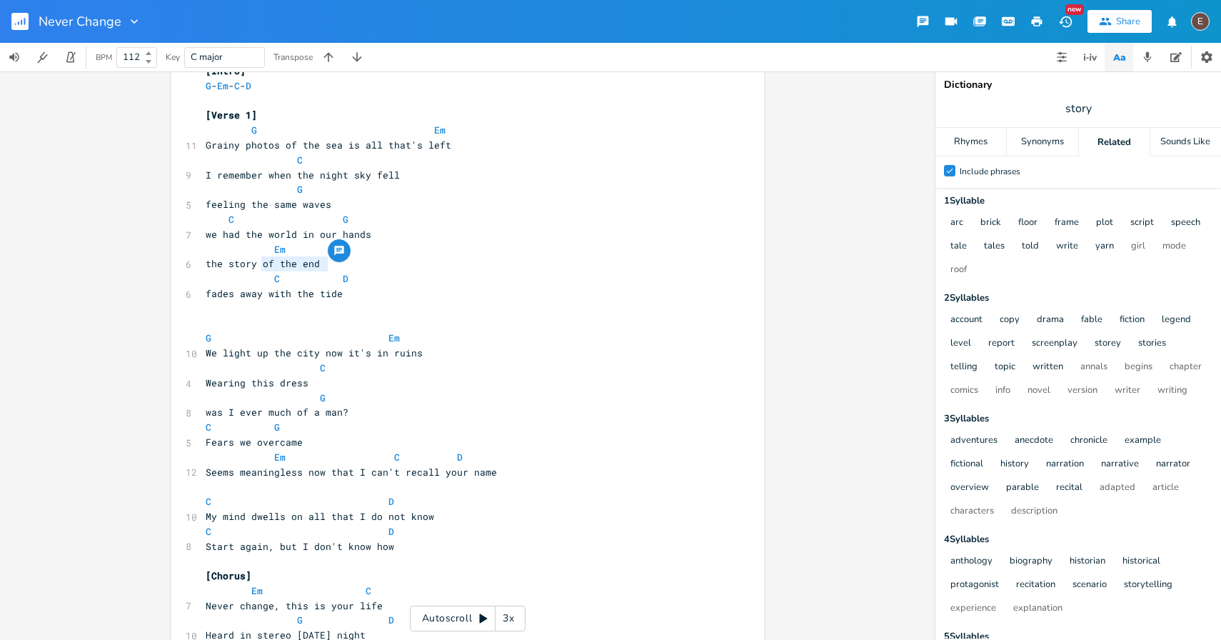
click at [254, 263] on span "the story of the end" at bounding box center [263, 263] width 114 height 13
click at [238, 266] on span "the story of the end" at bounding box center [263, 263] width 114 height 13
type textarea "closing story"
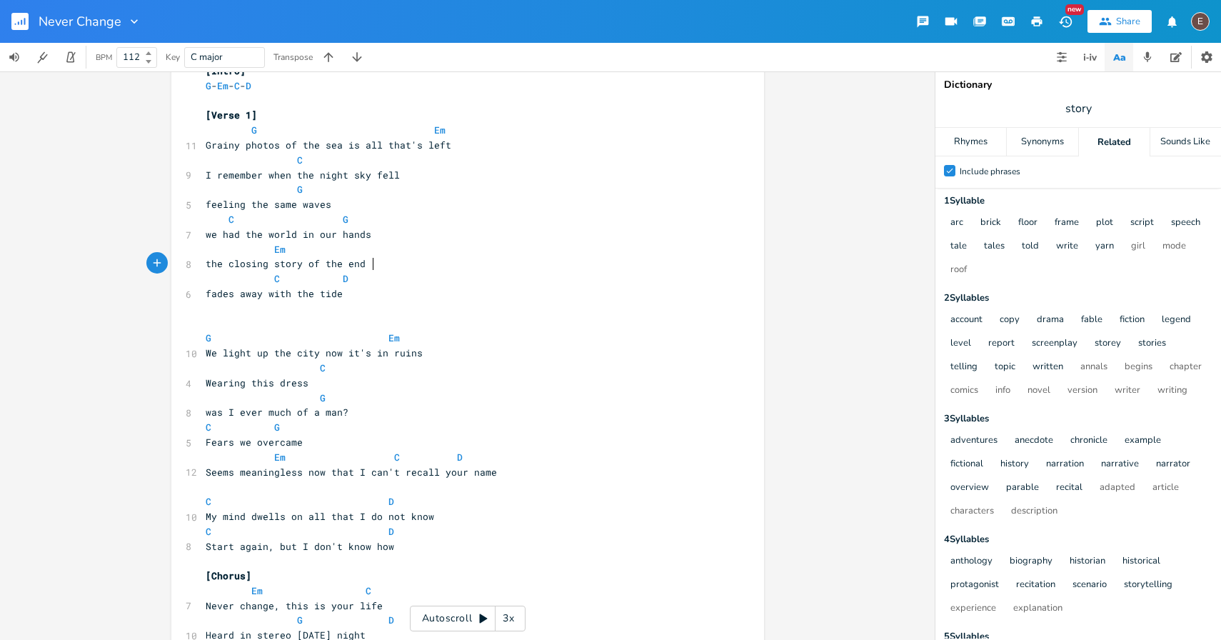
type textarea "of the end"
drag, startPoint x: 374, startPoint y: 259, endPoint x: 294, endPoint y: 259, distance: 80.0
click at [294, 259] on pre "the closing story of the end" at bounding box center [461, 263] width 516 height 15
click at [256, 232] on span "we had the world in our hands" at bounding box center [289, 234] width 166 height 13
click at [264, 234] on span "we had the world in our hands" at bounding box center [289, 234] width 166 height 13
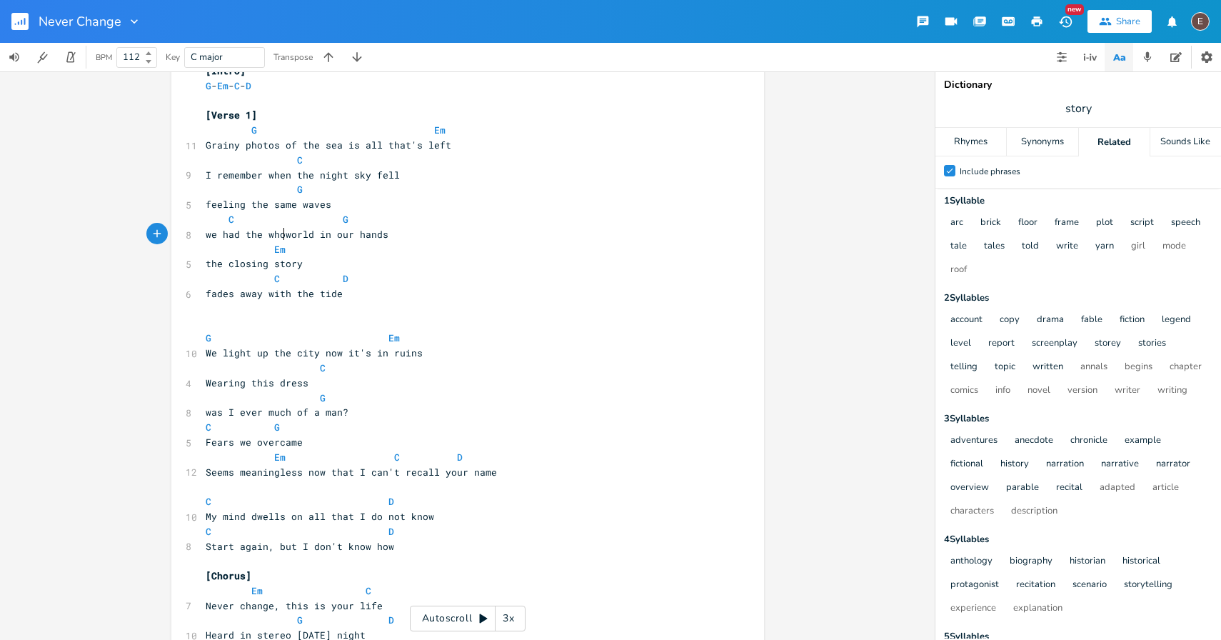
type textarea "whole"
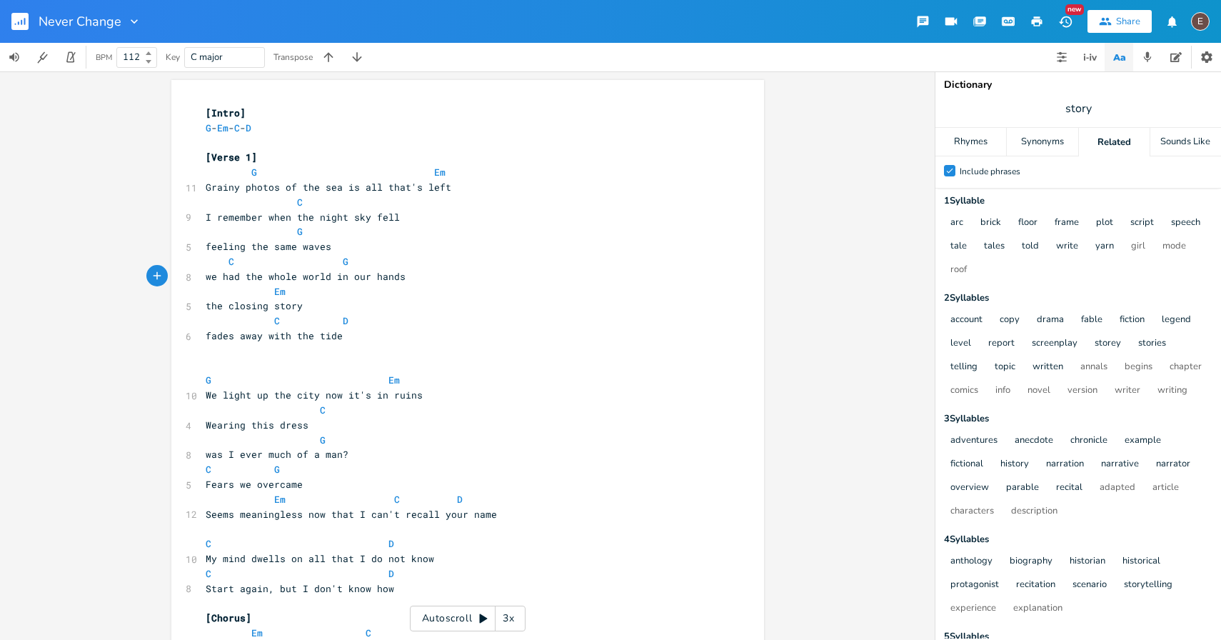
click at [206, 244] on span "feeling the same waves" at bounding box center [269, 246] width 126 height 13
type textarea "we were"
click at [399, 253] on pre "we were feeling the same waves" at bounding box center [461, 246] width 516 height 15
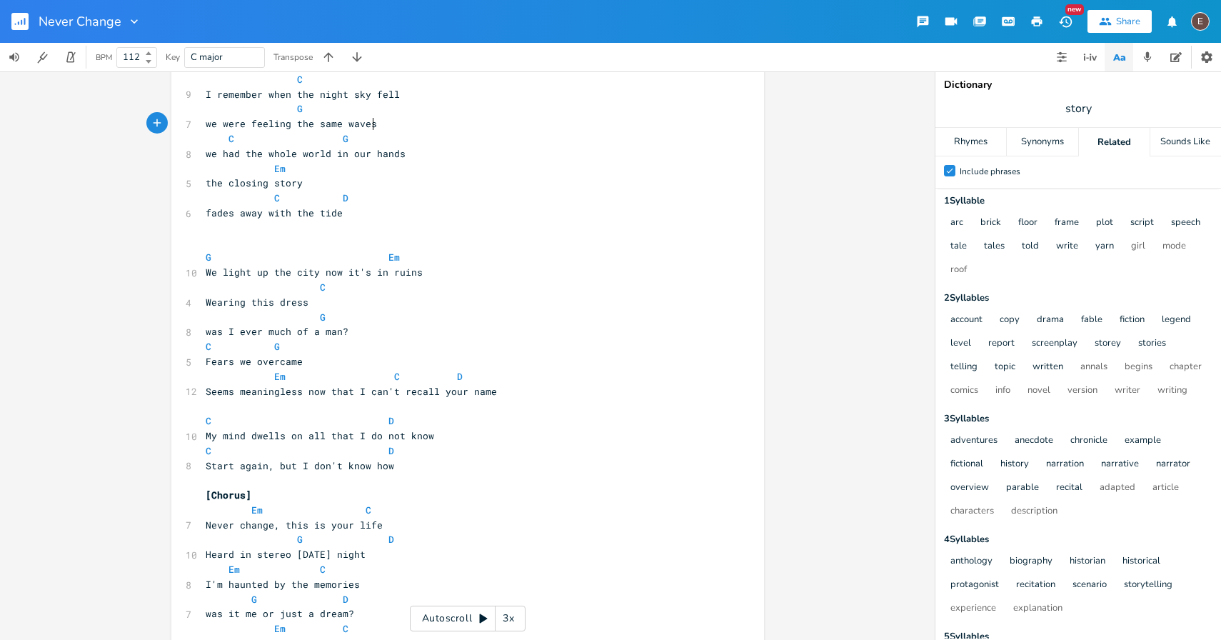
scroll to position [137, 0]
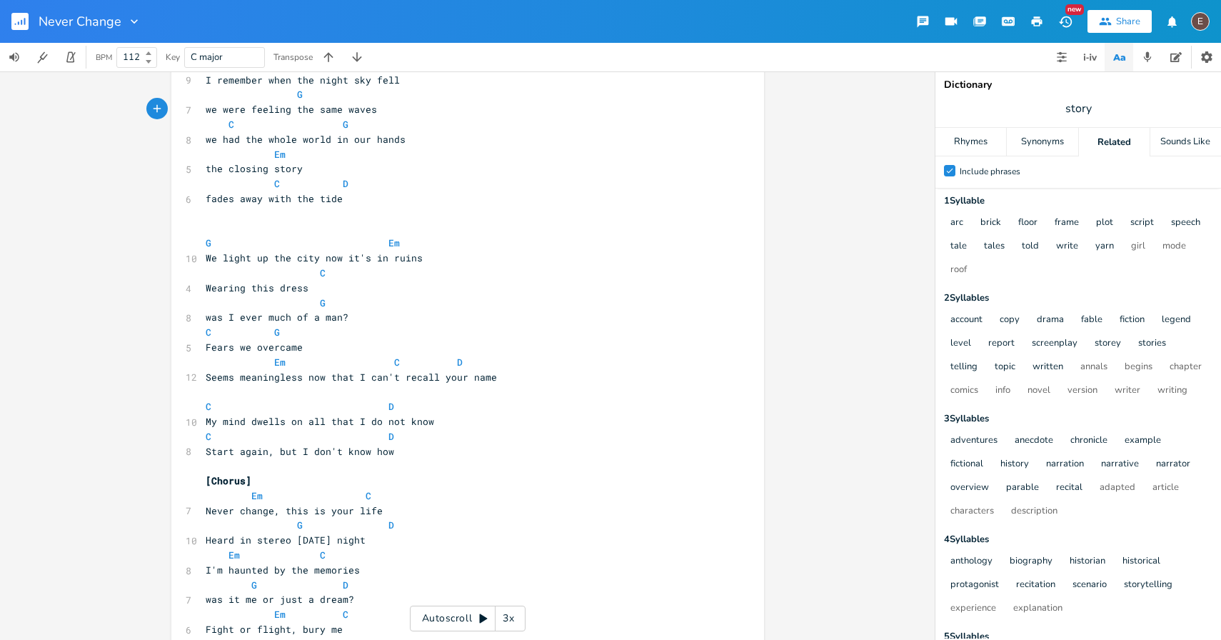
click at [262, 219] on pre "​" at bounding box center [461, 213] width 516 height 15
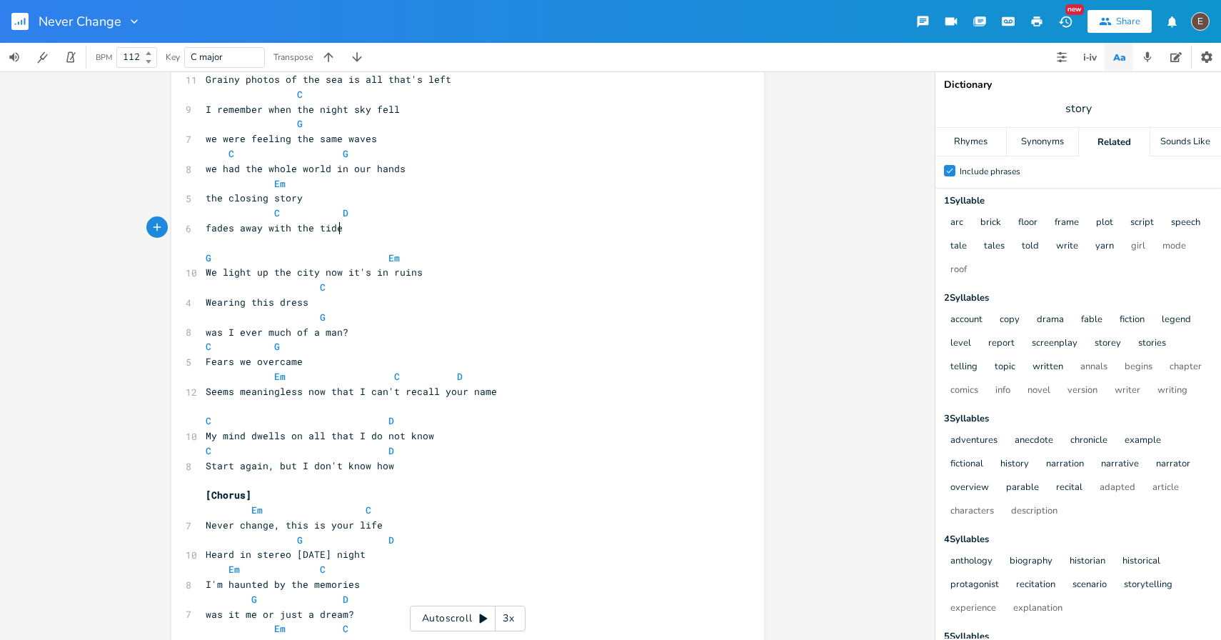
scroll to position [0, 0]
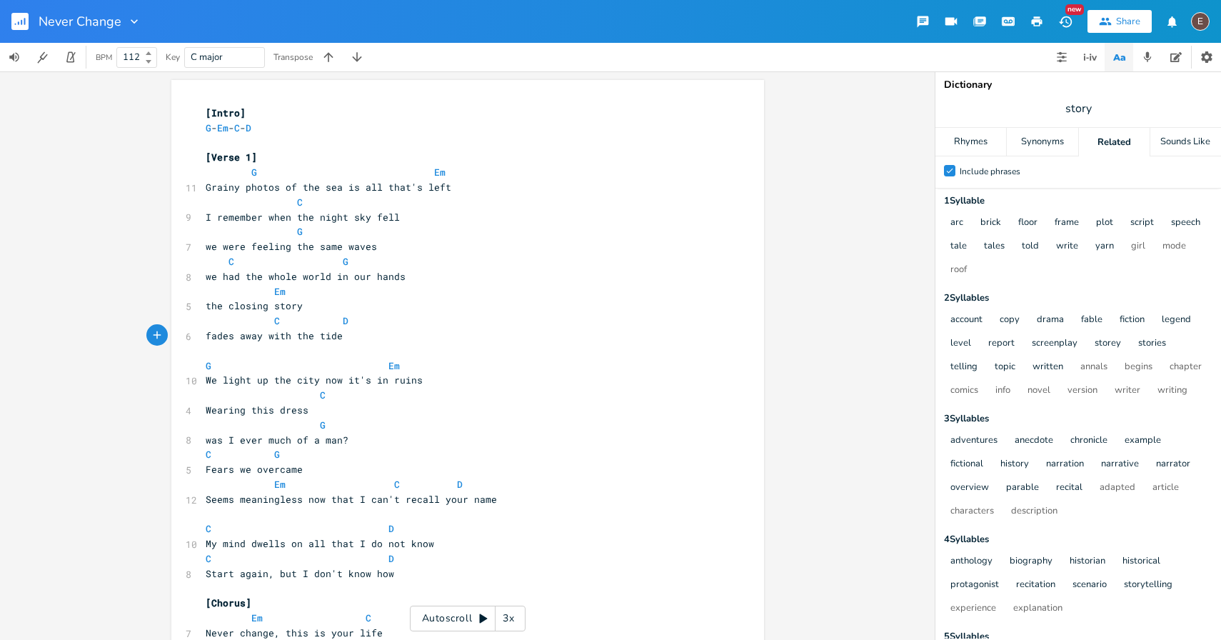
click at [475, 23] on div "Never Change New Share E" at bounding box center [610, 21] width 1221 height 43
type textarea "we were"
drag, startPoint x: 246, startPoint y: 249, endPoint x: 203, endPoint y: 241, distance: 44.3
click at [206, 241] on span "we were feeling the same waves" at bounding box center [291, 246] width 171 height 13
click at [343, 264] on span "G" at bounding box center [346, 262] width 6 height 14
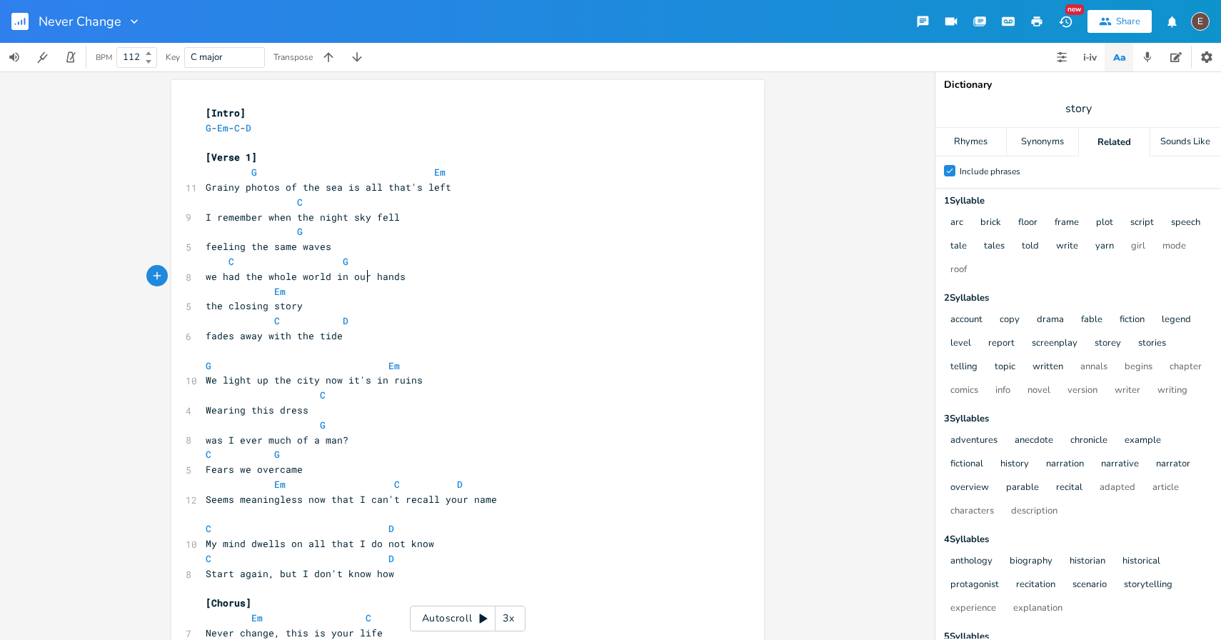
click at [360, 283] on pre "we had the whole world in our hands" at bounding box center [461, 276] width 516 height 15
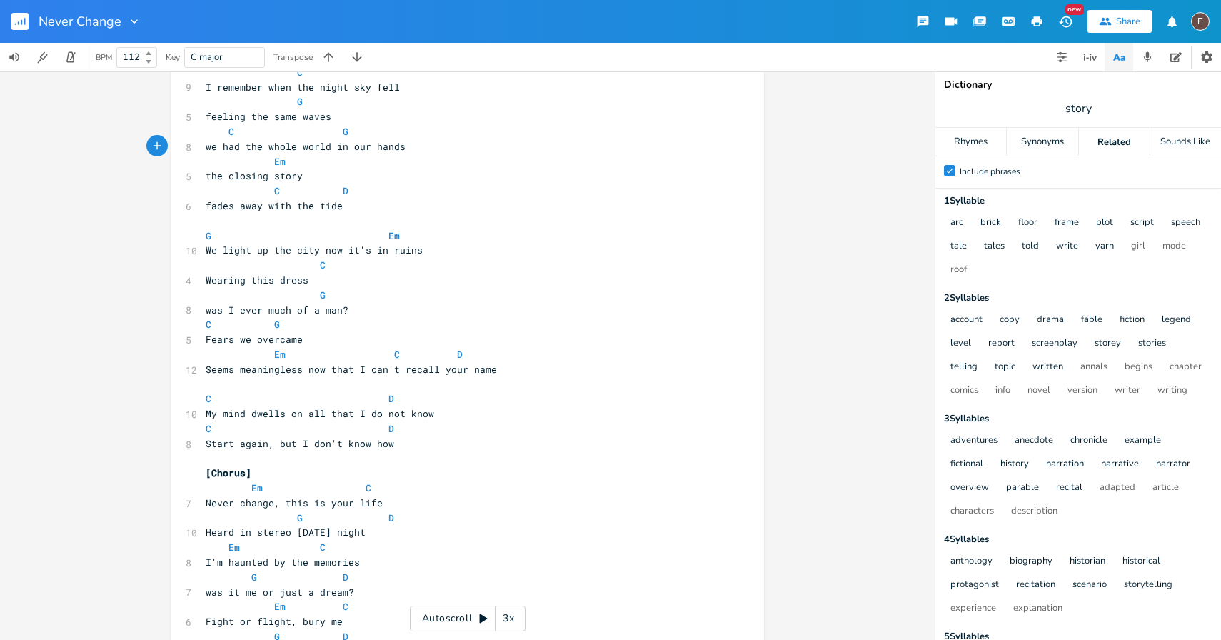
scroll to position [9, 0]
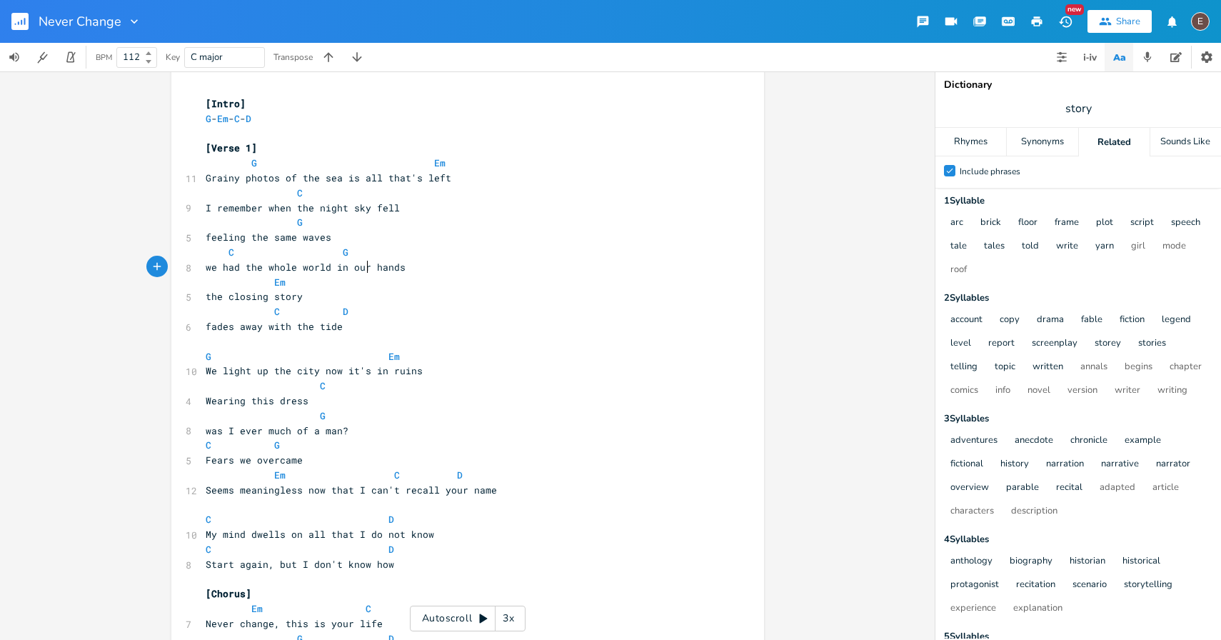
click at [305, 351] on span at bounding box center [308, 356] width 23 height 15
click at [253, 301] on span "the closing story" at bounding box center [254, 296] width 97 height 13
click at [296, 301] on pre "the closing story" at bounding box center [461, 296] width 516 height 15
click at [206, 329] on span "fades away with the tide" at bounding box center [274, 326] width 137 height 13
type textarea "now"
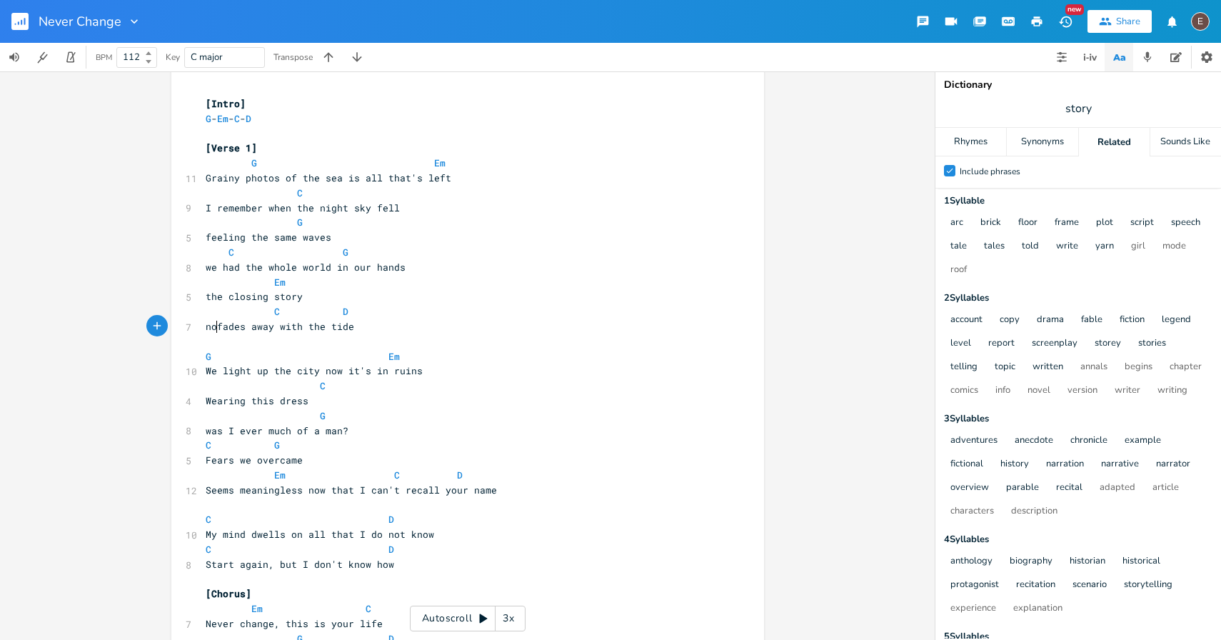
scroll to position [0, 20]
click at [264, 314] on span at bounding box center [262, 311] width 23 height 15
drag, startPoint x: 354, startPoint y: 351, endPoint x: 359, endPoint y: 361, distance: 11.2
click at [354, 351] on span at bounding box center [354, 356] width 23 height 15
drag, startPoint x: 287, startPoint y: 314, endPoint x: 328, endPoint y: 321, distance: 41.5
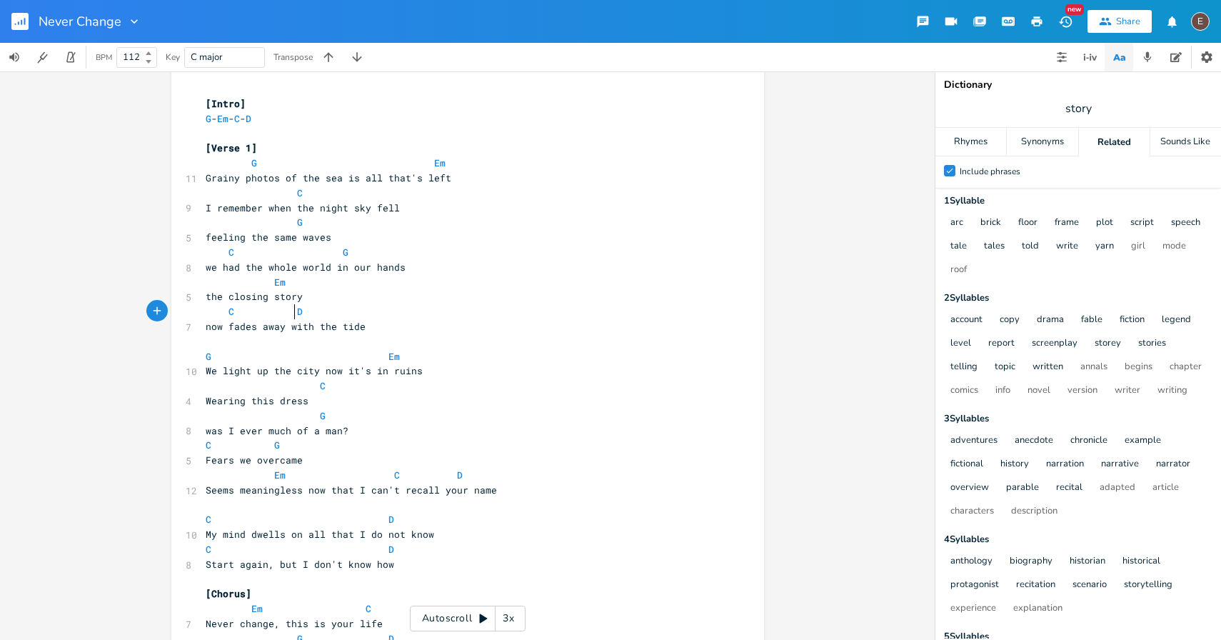
click at [287, 314] on span at bounding box center [285, 311] width 23 height 15
click at [444, 326] on pre "now fades away with the tide" at bounding box center [461, 326] width 516 height 15
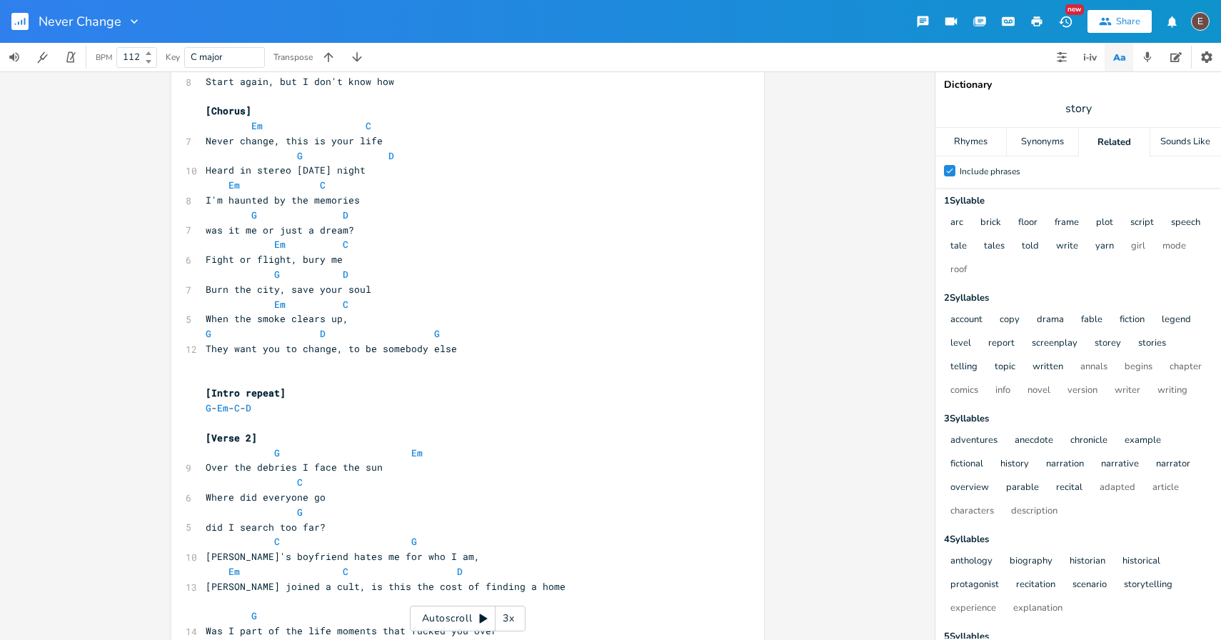
scroll to position [496, 0]
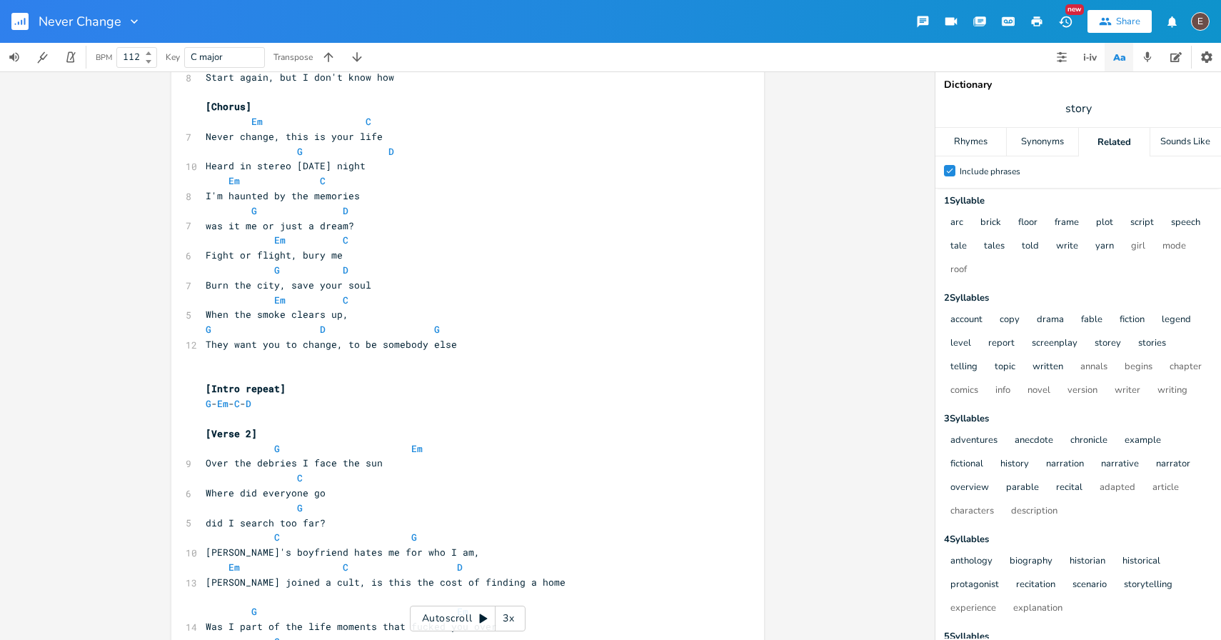
click at [304, 169] on span "Heard in stereo [DATE] night" at bounding box center [286, 165] width 160 height 13
click at [366, 219] on pre "was it me or just a dream?" at bounding box center [461, 226] width 516 height 15
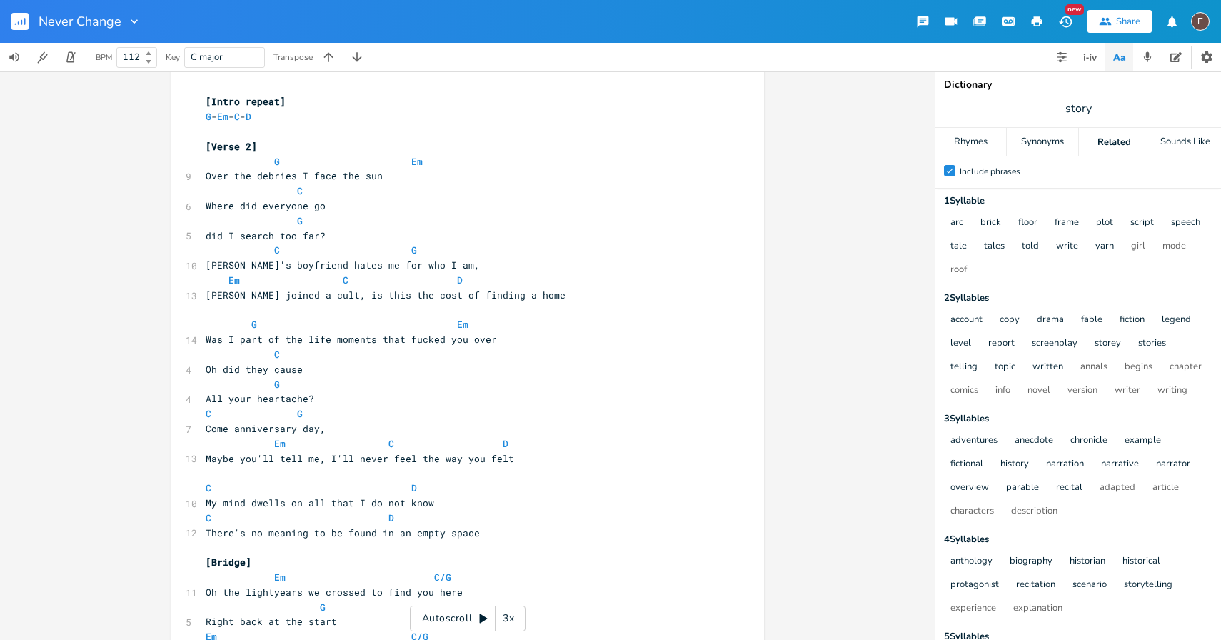
scroll to position [876, 0]
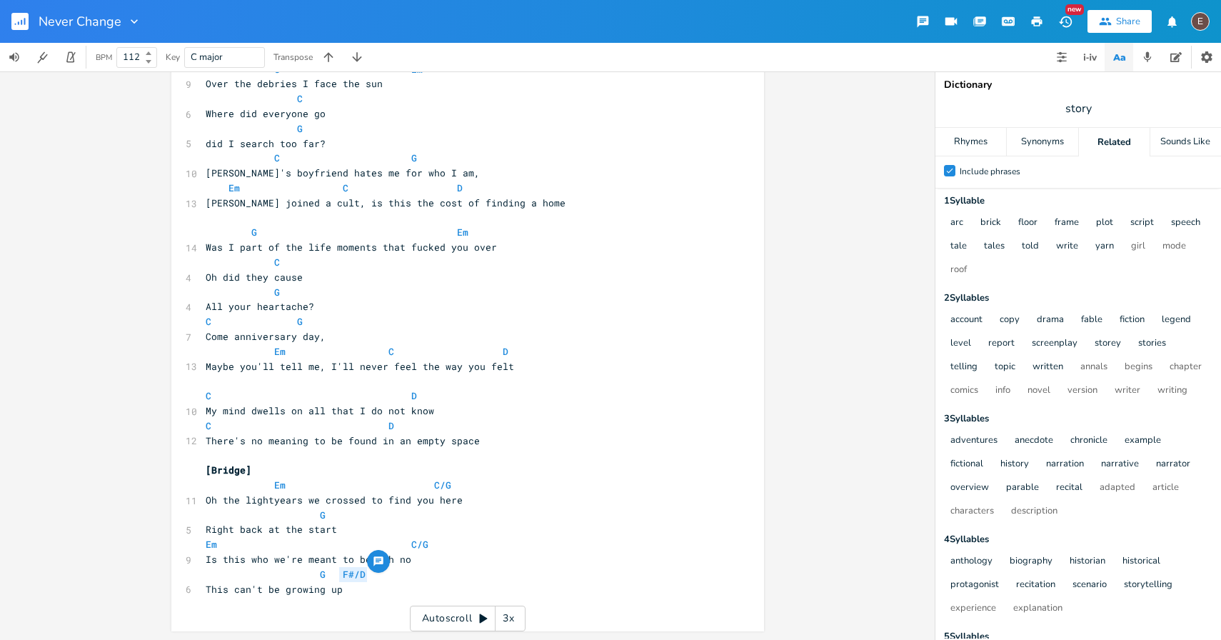
drag, startPoint x: 373, startPoint y: 576, endPoint x: 334, endPoint y: 578, distance: 38.6
click at [334, 578] on pre "G F#/D" at bounding box center [461, 574] width 516 height 15
type textarea "D"
click at [308, 594] on span "This can't be growing up" at bounding box center [274, 589] width 137 height 13
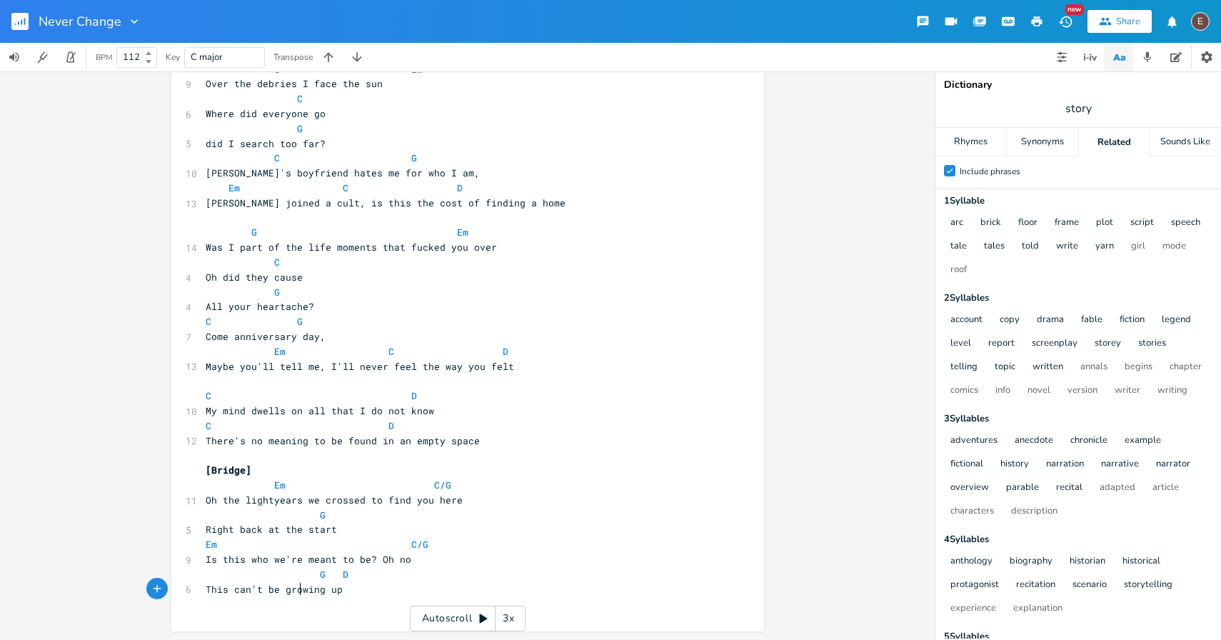
click at [298, 593] on span "This can't be growing up" at bounding box center [274, 589] width 137 height 13
type textarea "--o"
type textarea "ooh"
click at [316, 583] on span "This can't be gro-oohwing up" at bounding box center [286, 589] width 160 height 13
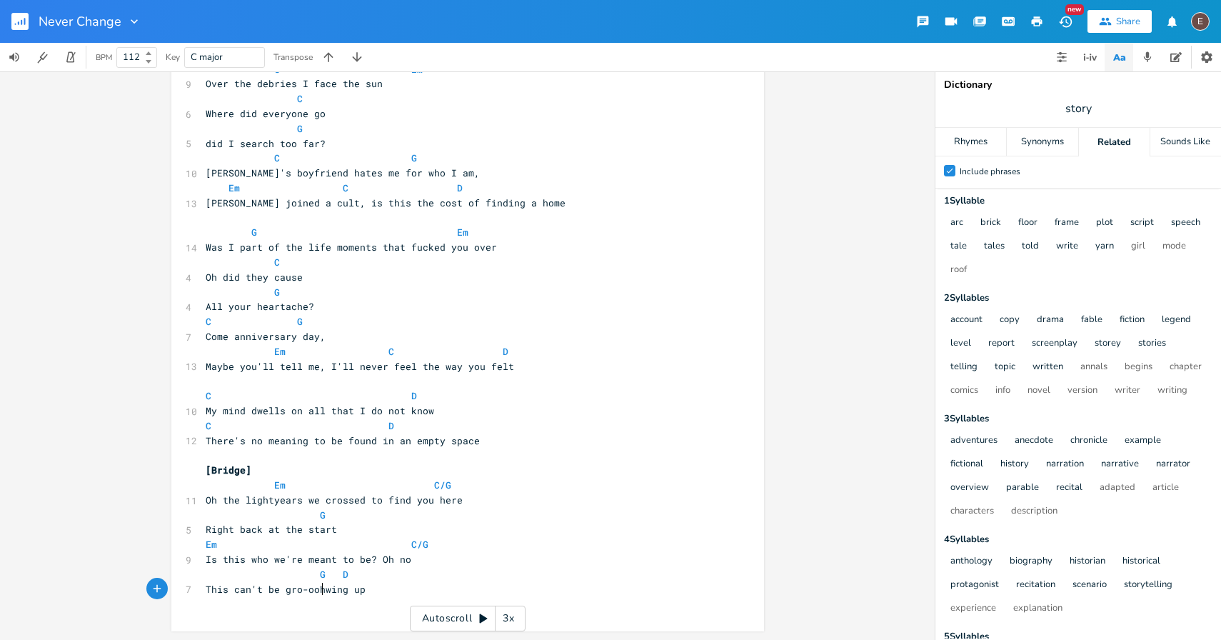
click at [306, 573] on span at bounding box center [308, 574] width 23 height 15
click at [206, 568] on span at bounding box center [217, 574] width 23 height 15
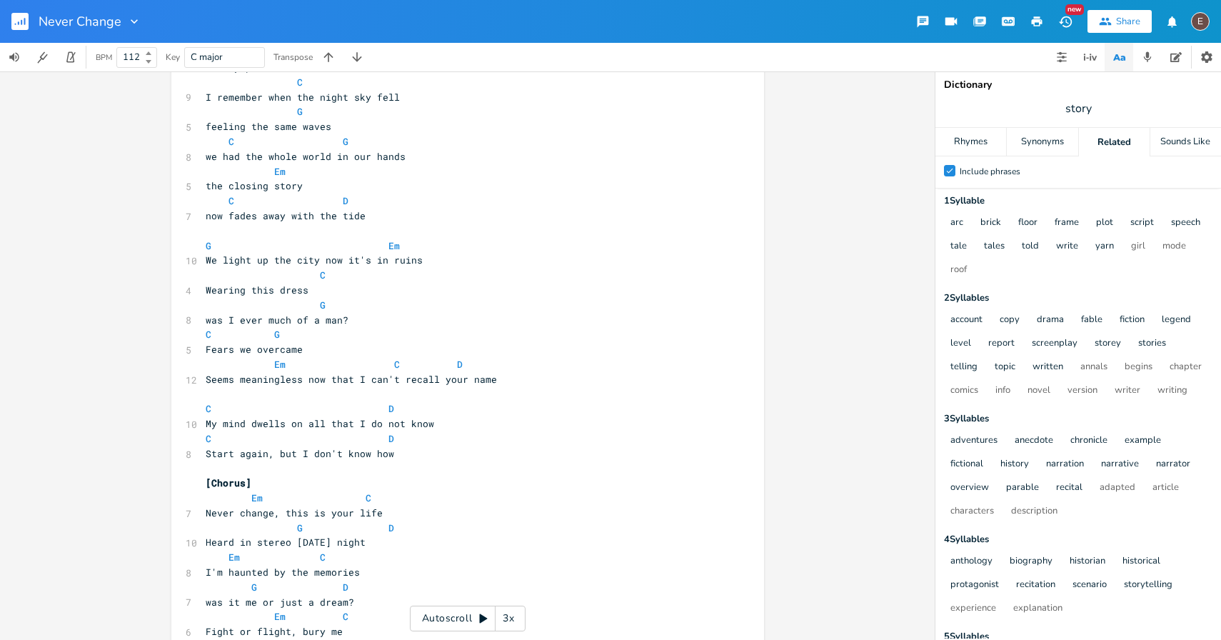
scroll to position [114, 0]
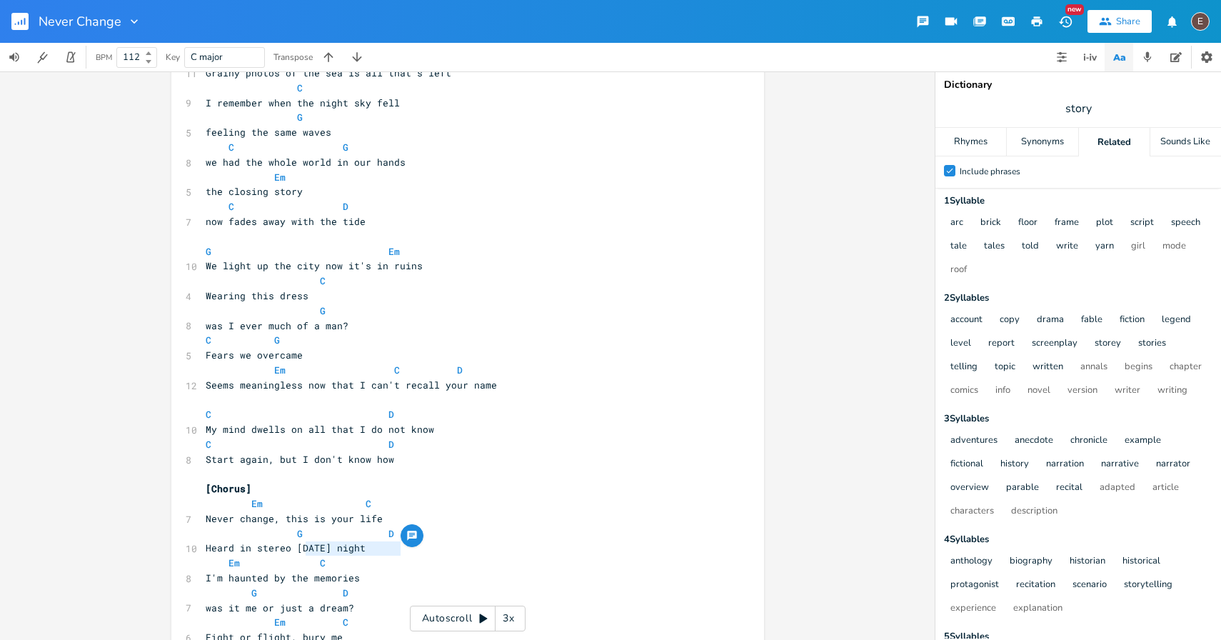
type textarea "[DATE] night"
drag, startPoint x: 400, startPoint y: 550, endPoint x: 290, endPoint y: 552, distance: 110.0
click at [290, 552] on pre "Heard in stereo [DATE] night" at bounding box center [461, 548] width 516 height 15
type textarea "now how"
drag, startPoint x: 387, startPoint y: 459, endPoint x: 344, endPoint y: 459, distance: 42.9
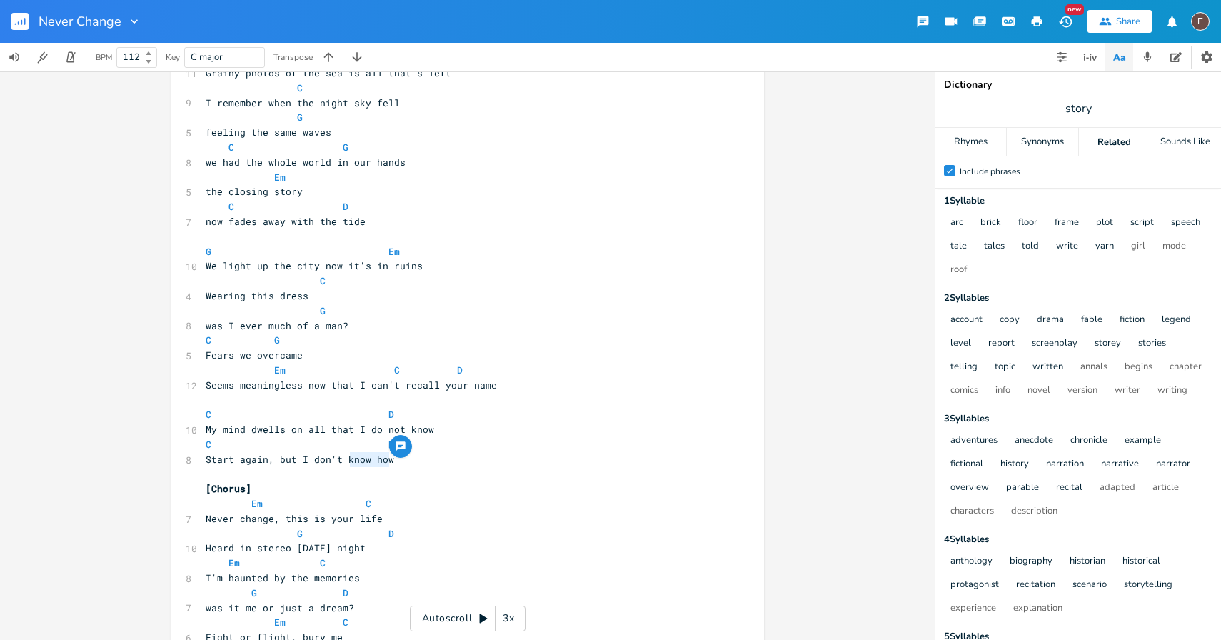
click at [344, 459] on pre "Start again, but I don't know how" at bounding box center [461, 459] width 516 height 15
click at [344, 459] on span "Start again, but I don't know how" at bounding box center [300, 459] width 189 height 13
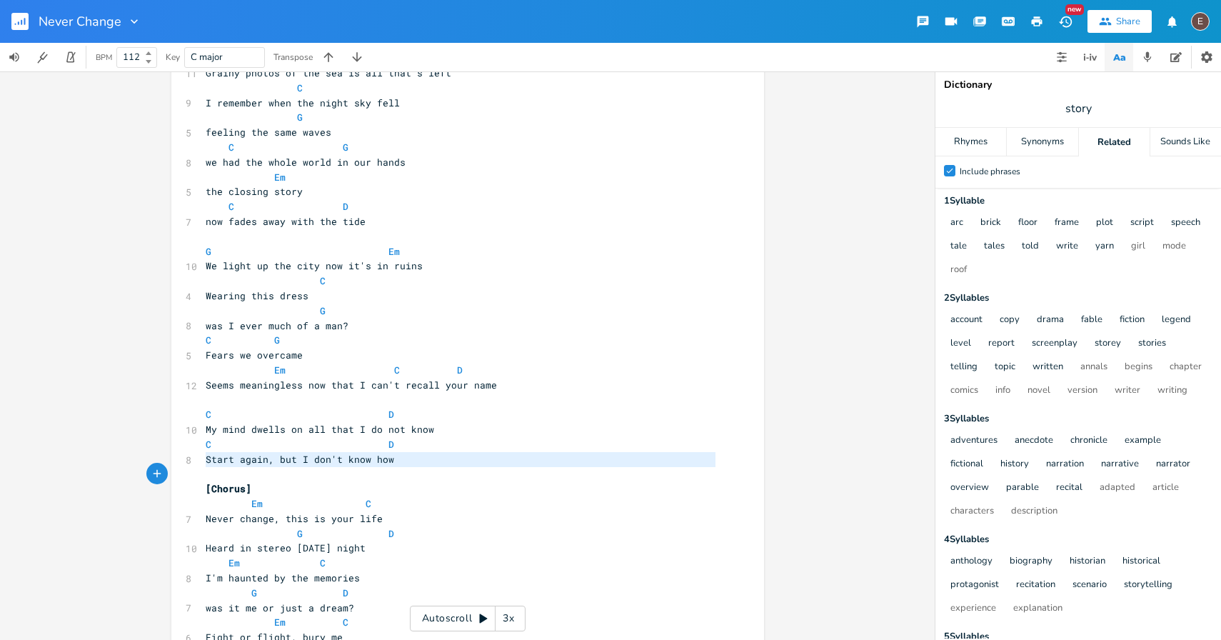
click at [344, 459] on span "Start again, but I don't know how" at bounding box center [300, 459] width 189 height 13
type textarea "Start again, but I don't know how"
click at [376, 464] on span "Start again, but I don't know how" at bounding box center [300, 459] width 189 height 13
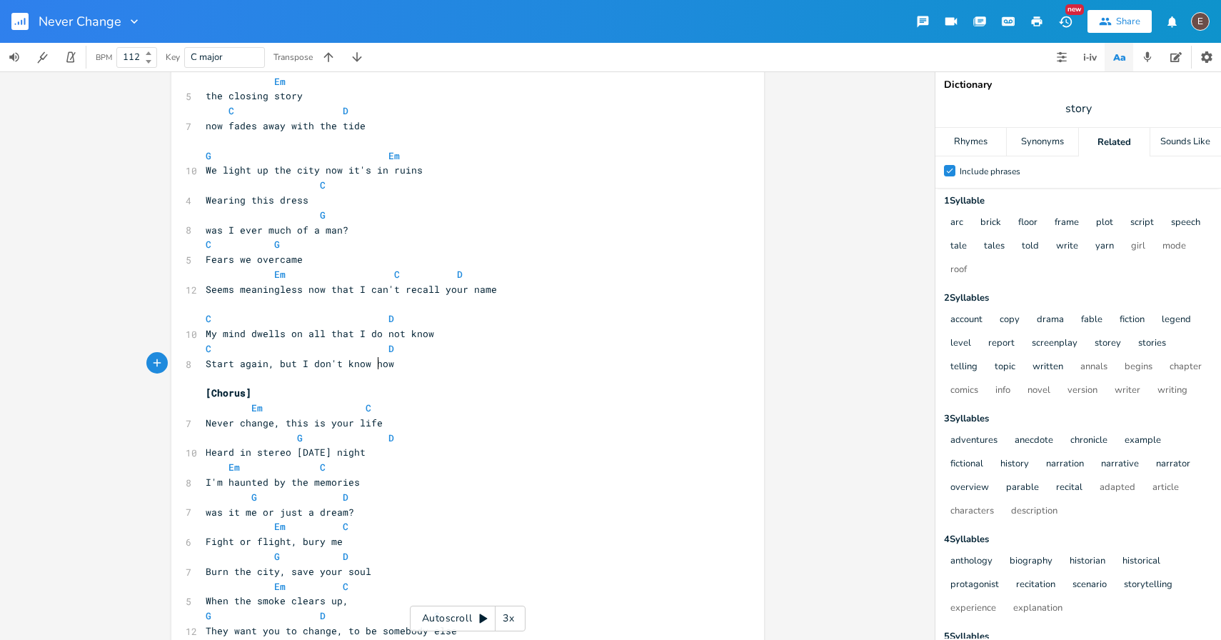
scroll to position [211, 0]
click at [333, 509] on span "was it me or just a dream?" at bounding box center [280, 511] width 149 height 13
click at [335, 509] on span "was it me or just a dream?" at bounding box center [280, 511] width 149 height 13
type textarea "dream"
click at [335, 509] on span "was it me or just a dream?" at bounding box center [280, 511] width 149 height 13
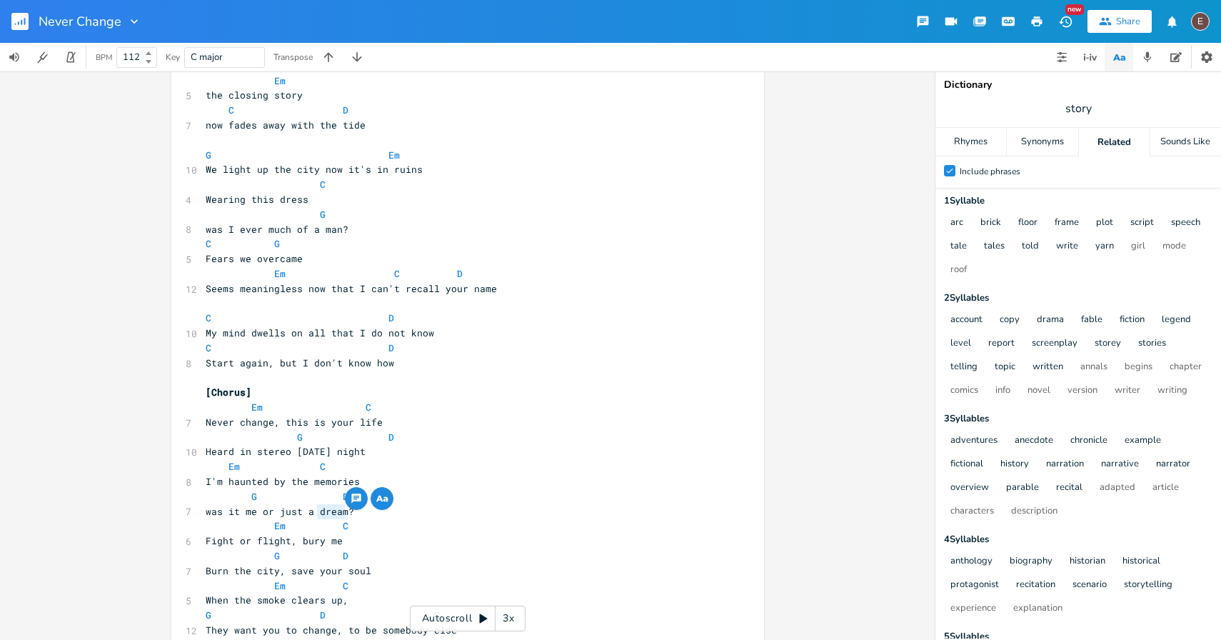
click at [354, 512] on pre "was it me or just a dream?" at bounding box center [461, 511] width 516 height 15
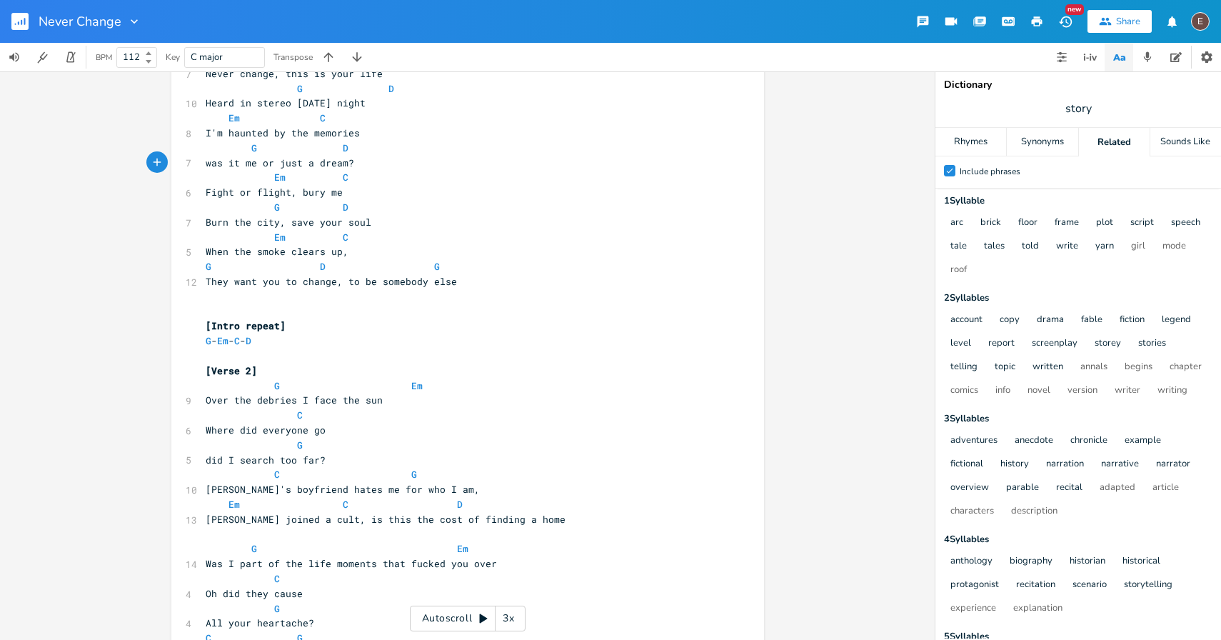
scroll to position [613, 0]
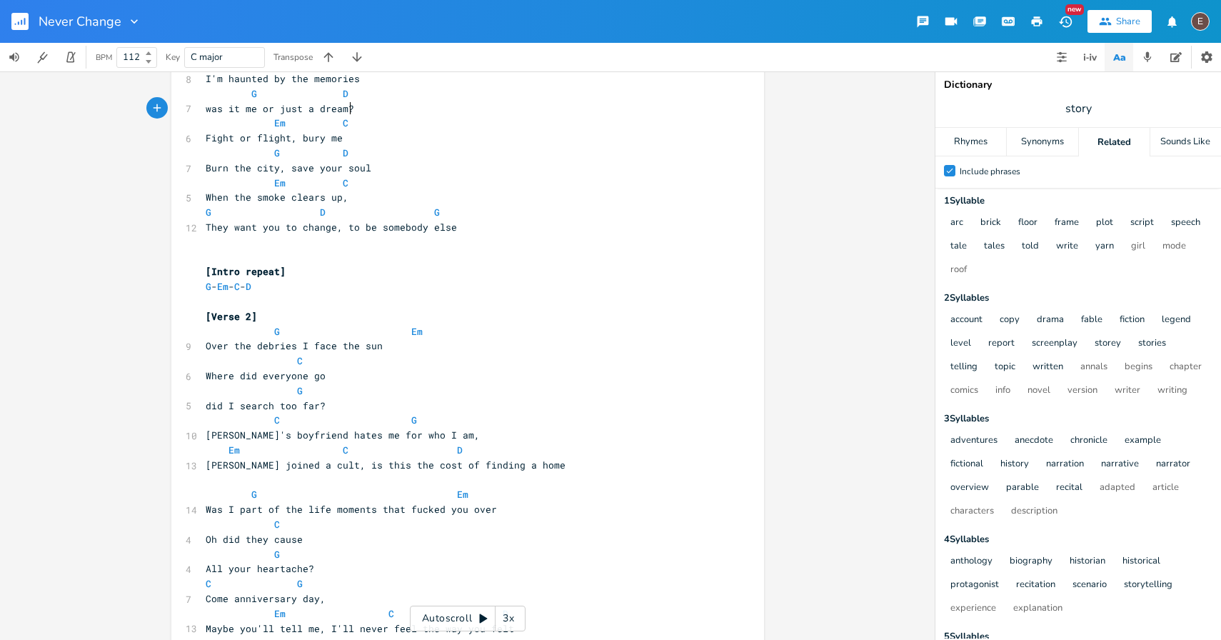
click at [401, 321] on pre "[Verse 2]" at bounding box center [461, 316] width 516 height 15
click at [396, 330] on span at bounding box center [400, 331] width 23 height 15
click at [321, 332] on span at bounding box center [331, 331] width 23 height 15
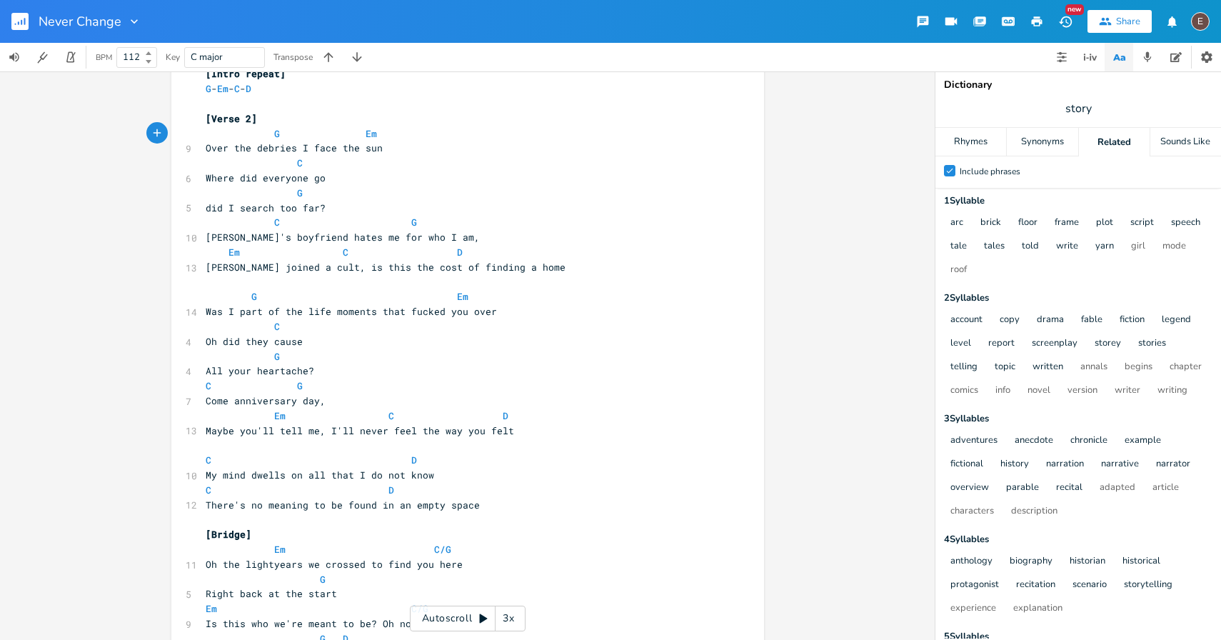
scroll to position [876, 0]
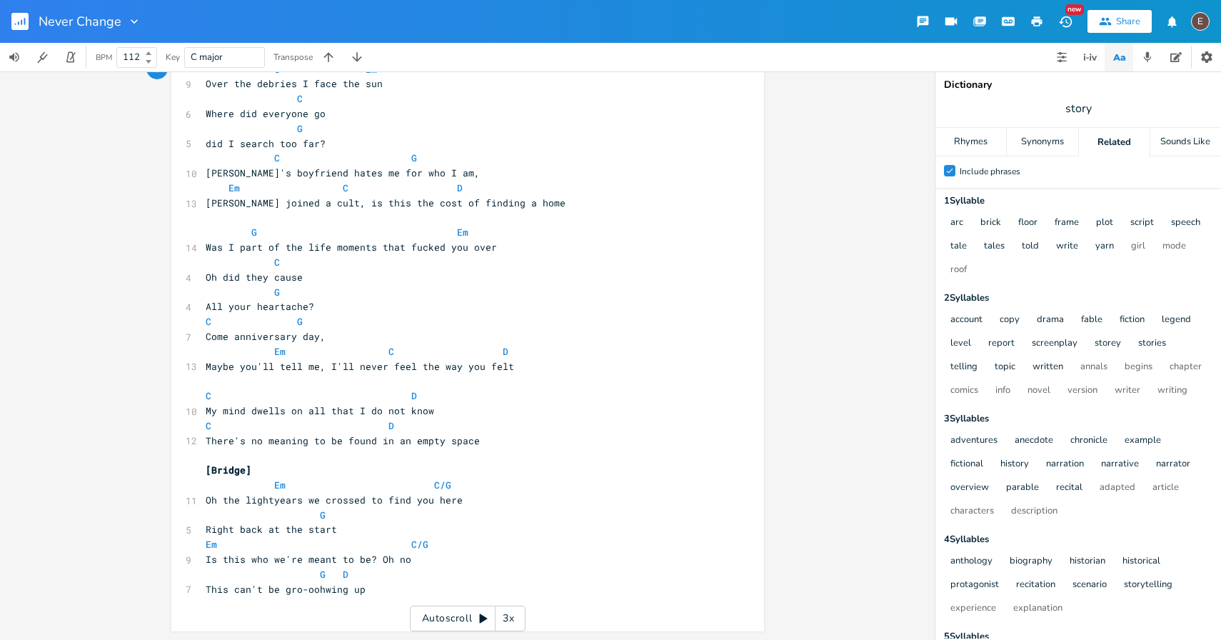
click at [368, 591] on pre "This can't be gro-oohwing up" at bounding box center [461, 589] width 516 height 15
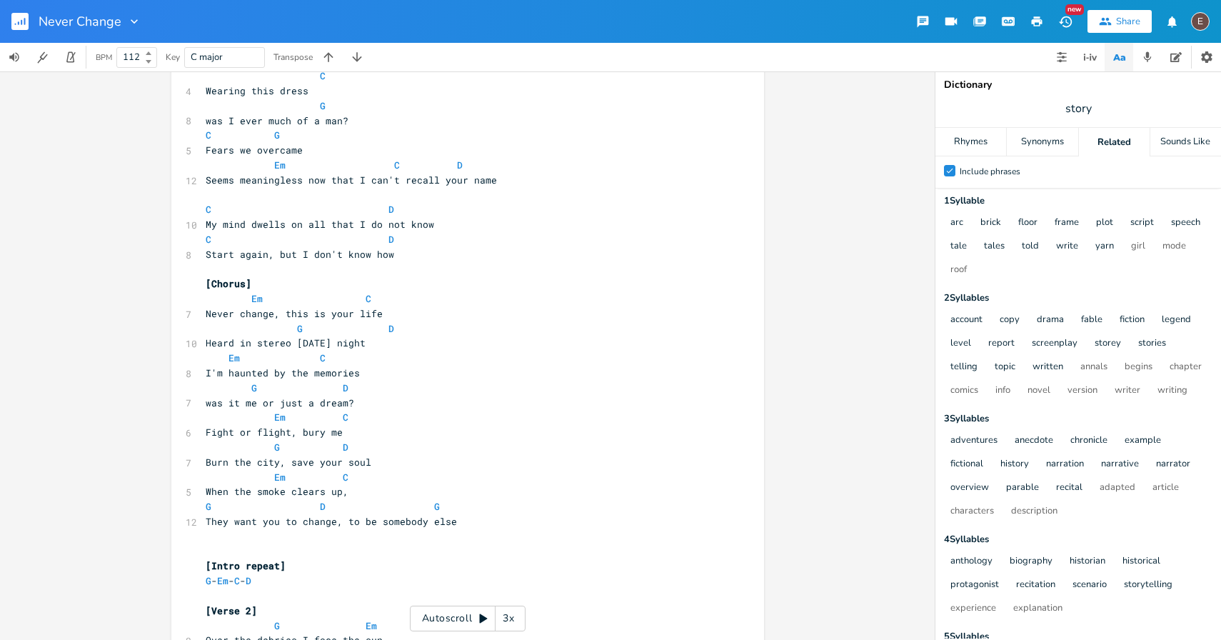
scroll to position [144, 0]
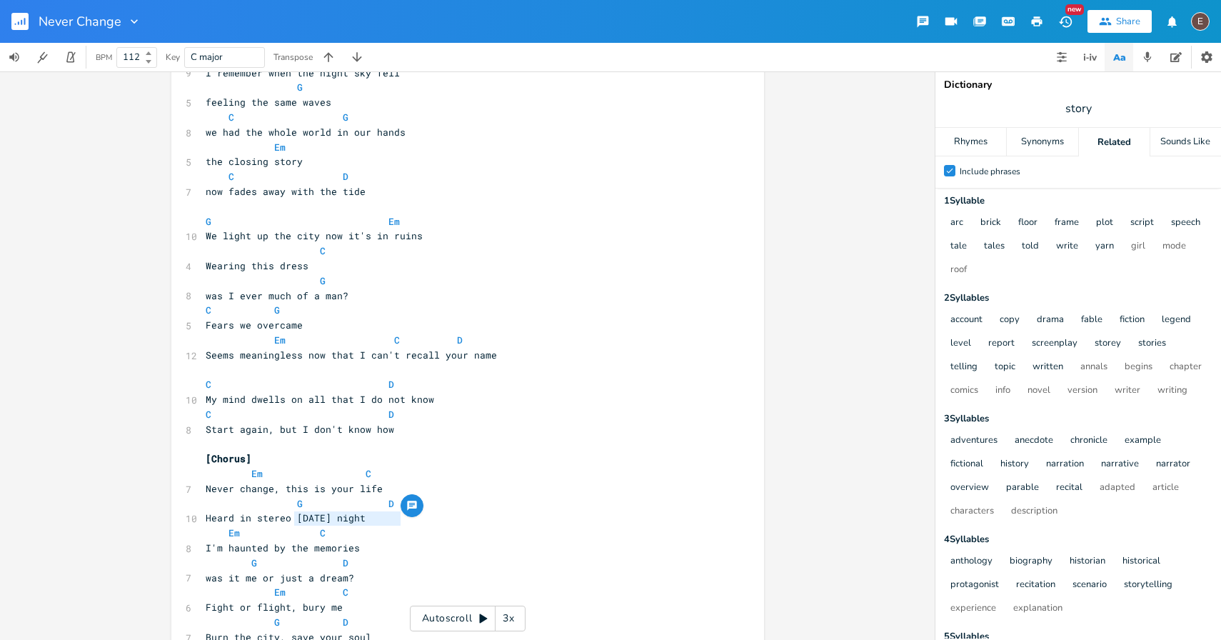
drag, startPoint x: 404, startPoint y: 524, endPoint x: 289, endPoint y: 524, distance: 115.7
click at [289, 524] on pre "Heard in stereo [DATE] night" at bounding box center [461, 518] width 516 height 15
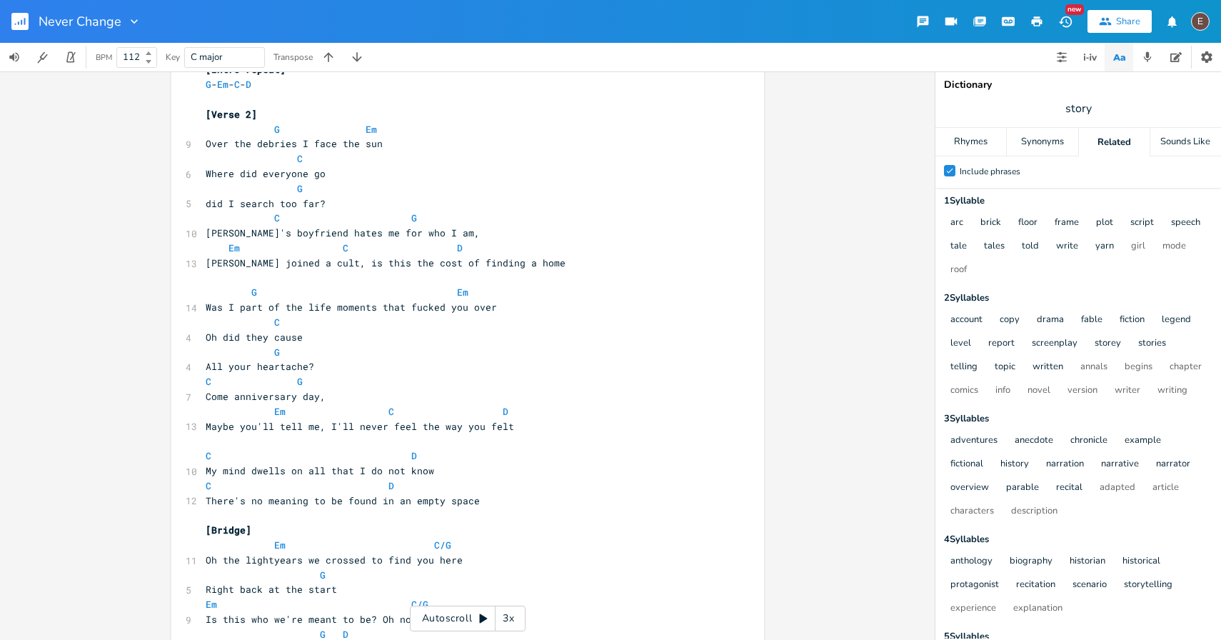
scroll to position [876, 0]
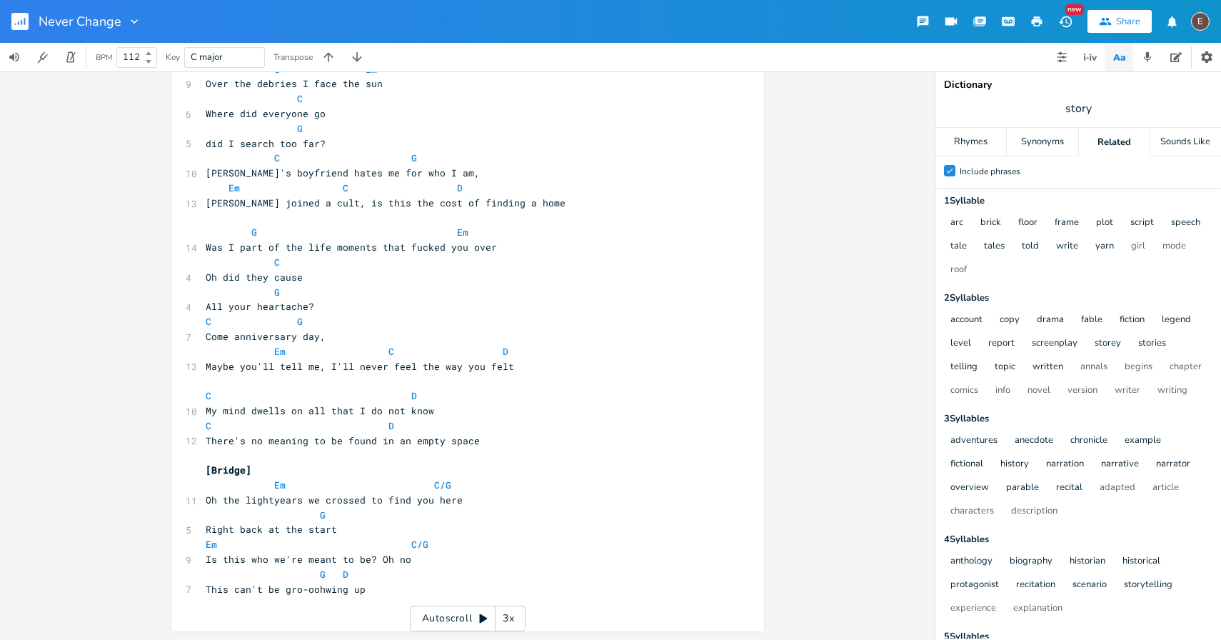
type textarea "but I feel alone"
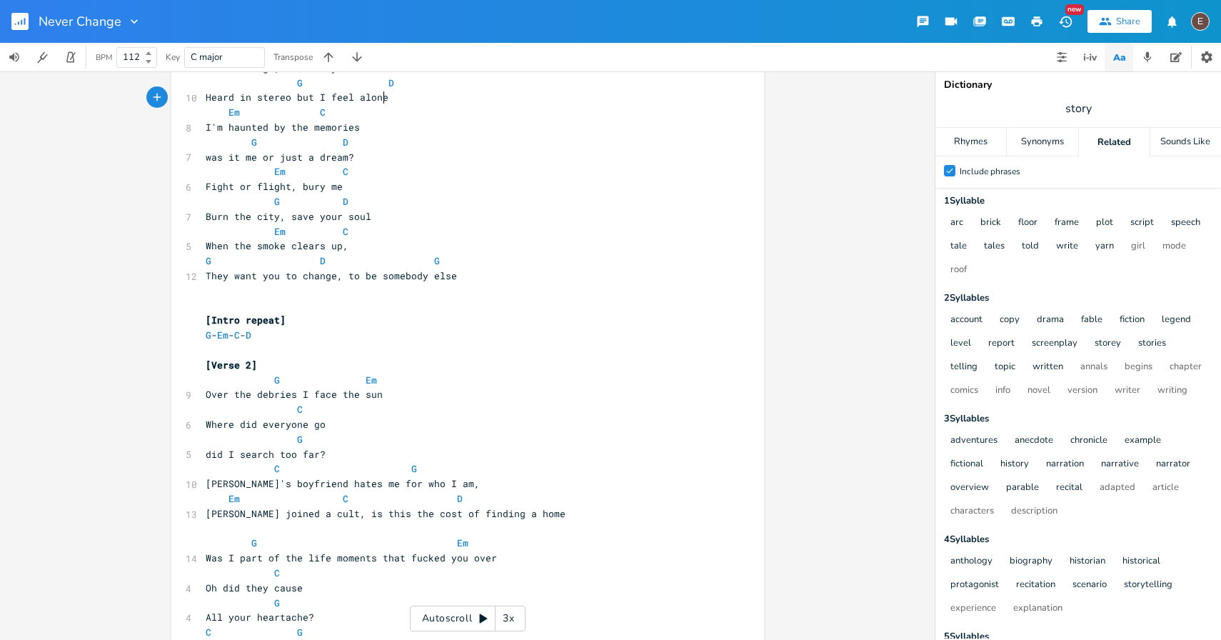
click at [494, 260] on pre "G D G" at bounding box center [461, 261] width 516 height 15
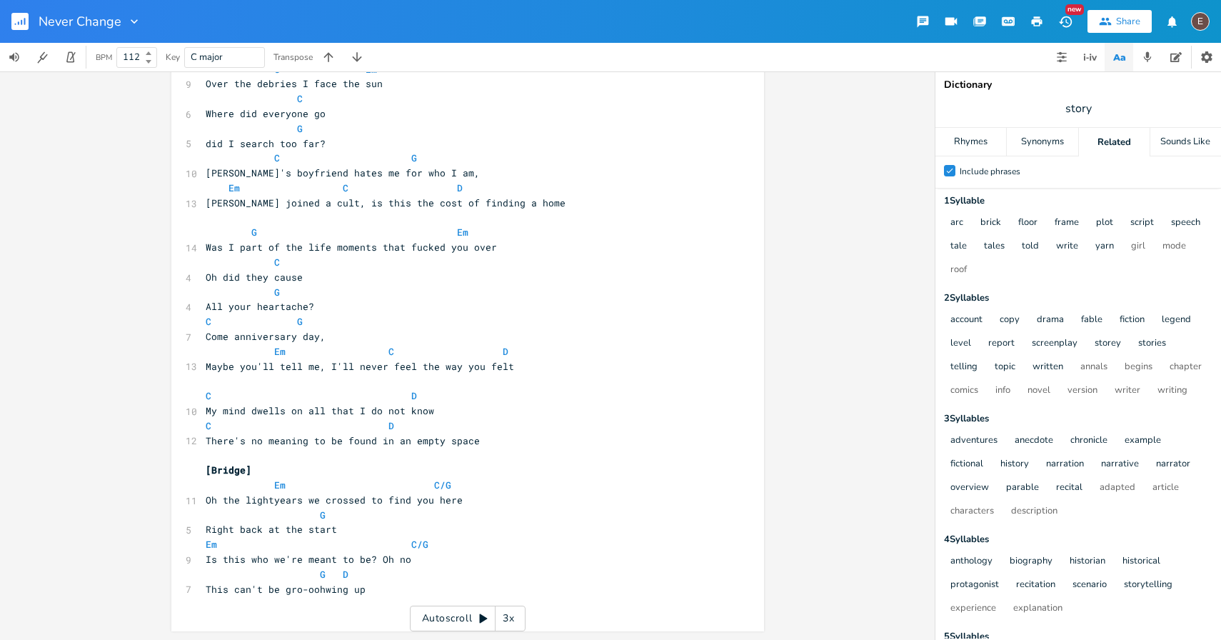
scroll to position [0, 0]
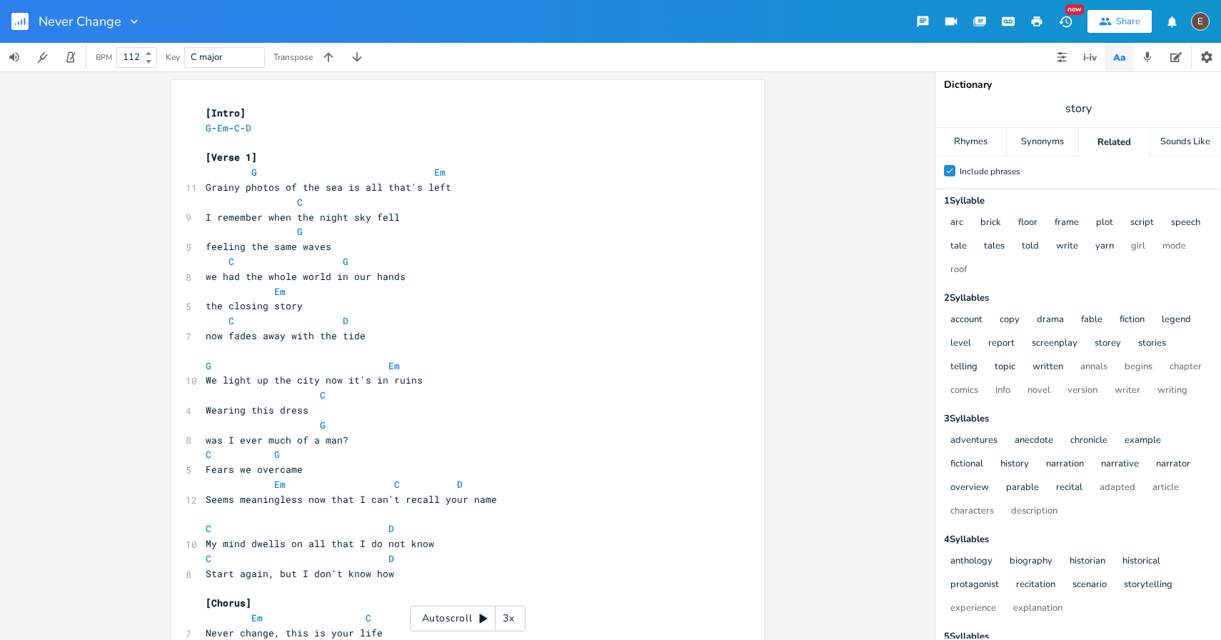
click at [1033, 20] on icon "button" at bounding box center [1037, 21] width 11 height 10
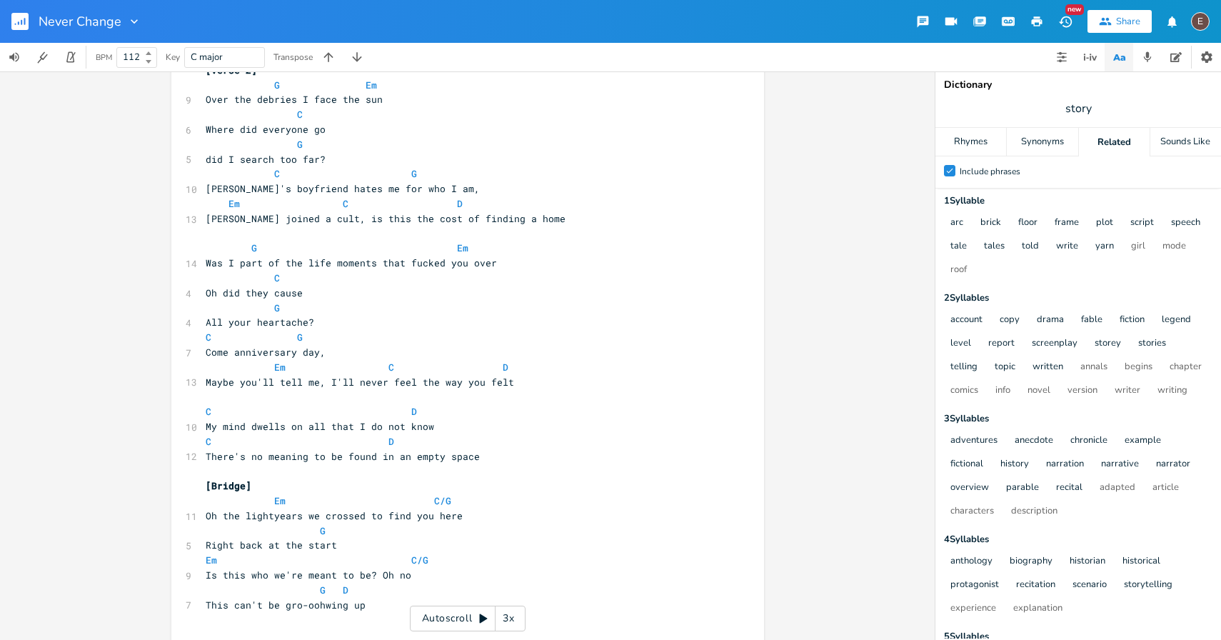
scroll to position [876, 0]
